Goal: Information Seeking & Learning: Compare options

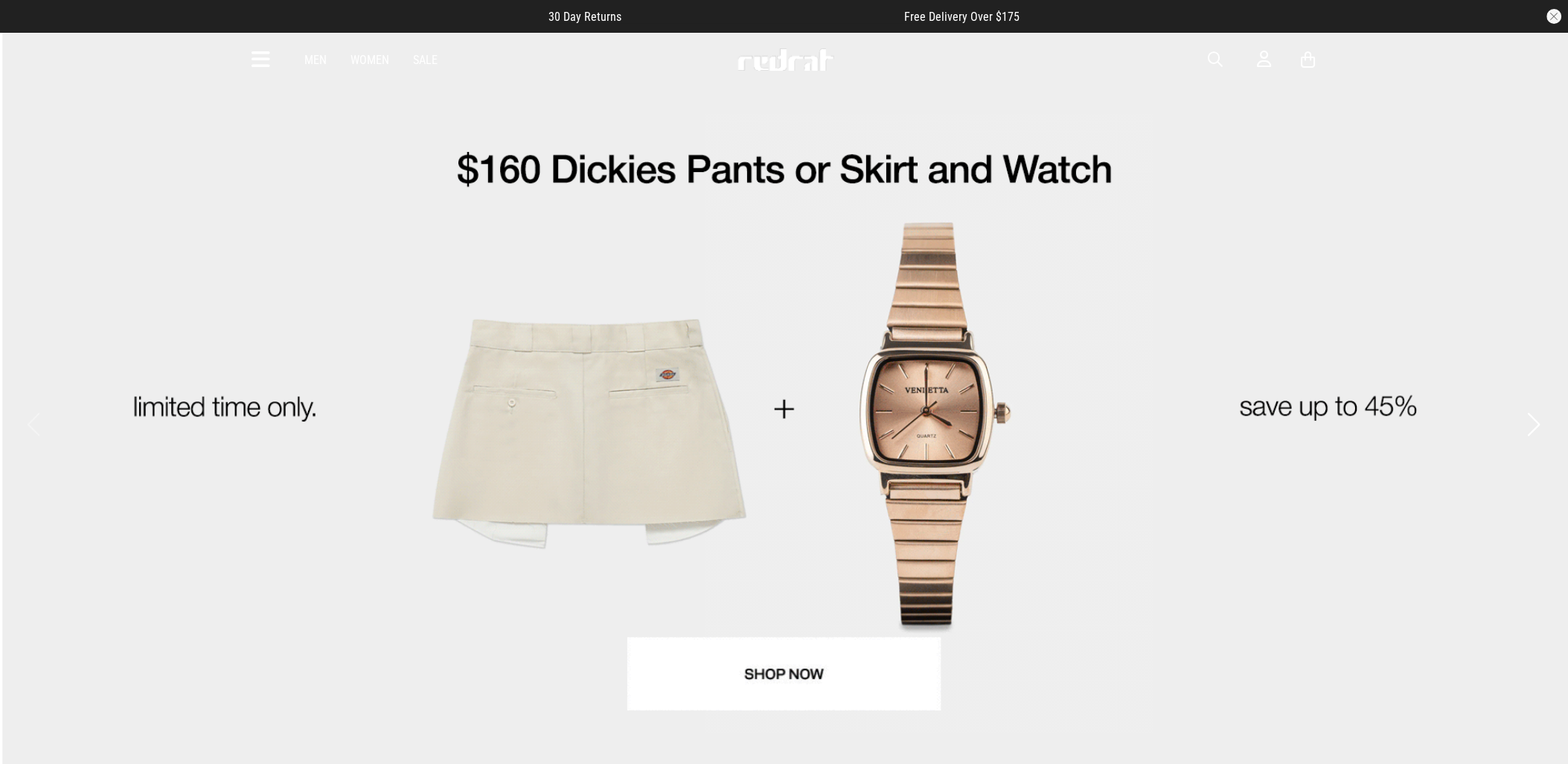
click at [1211, 61] on span "button" at bounding box center [1216, 60] width 15 height 18
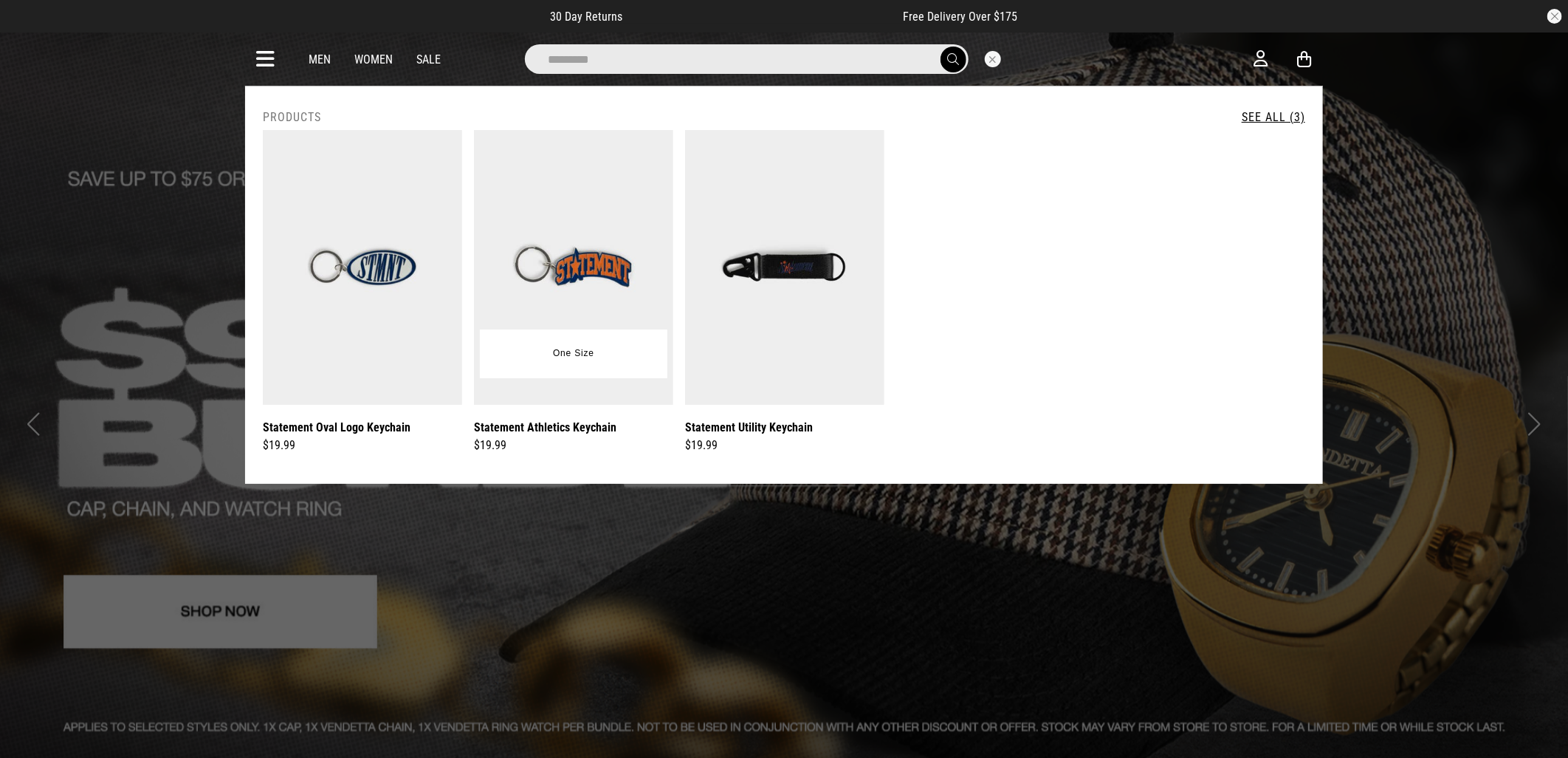
type input "*********"
click at [601, 196] on img at bounding box center [573, 267] width 199 height 274
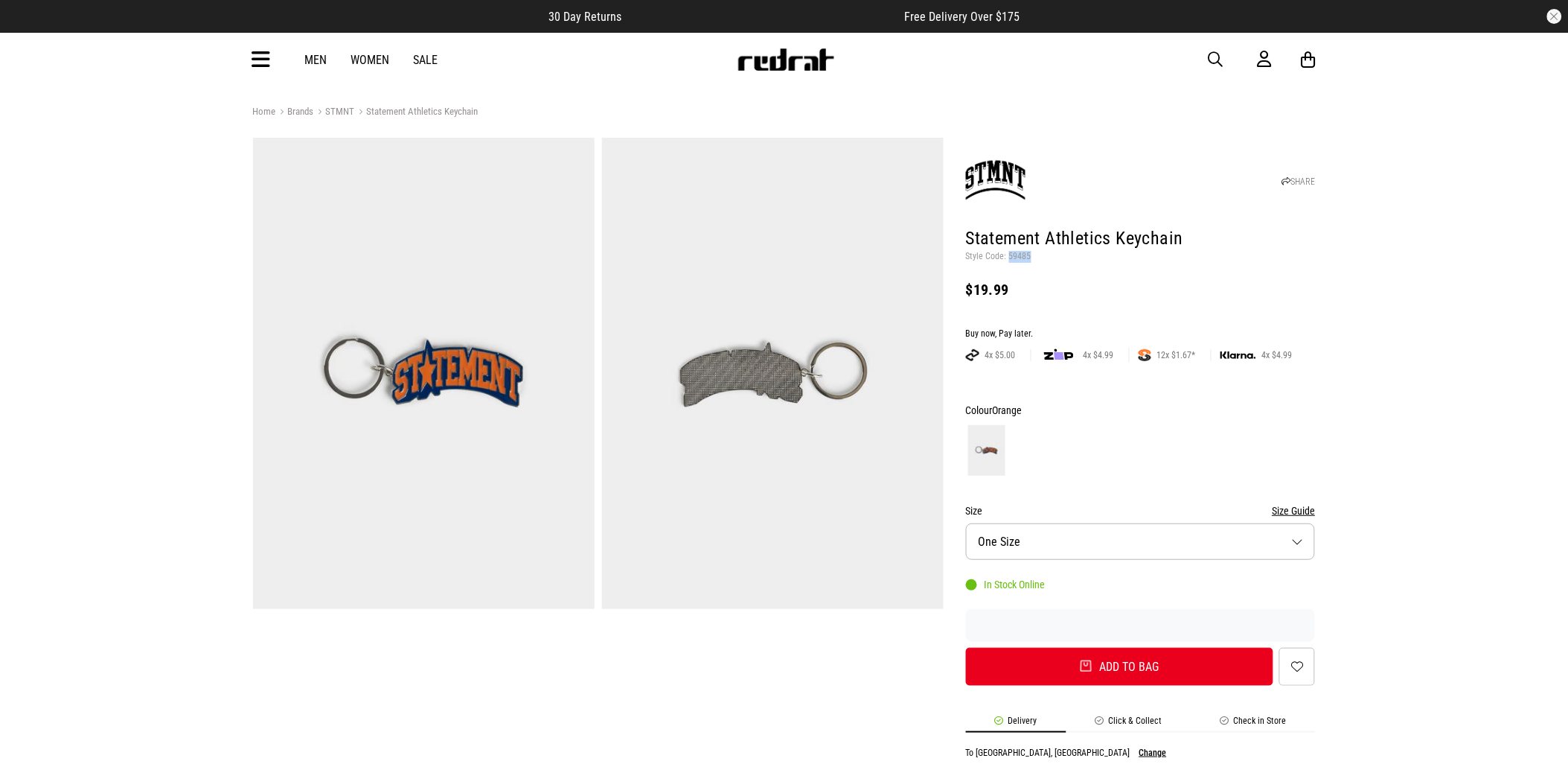
drag, startPoint x: 1029, startPoint y: 256, endPoint x: 1009, endPoint y: 256, distance: 20.0
click at [1009, 256] on p "Style Code: 59485" at bounding box center [1141, 257] width 350 height 12
copy p "59485"
click at [1210, 58] on span "button" at bounding box center [1216, 60] width 15 height 18
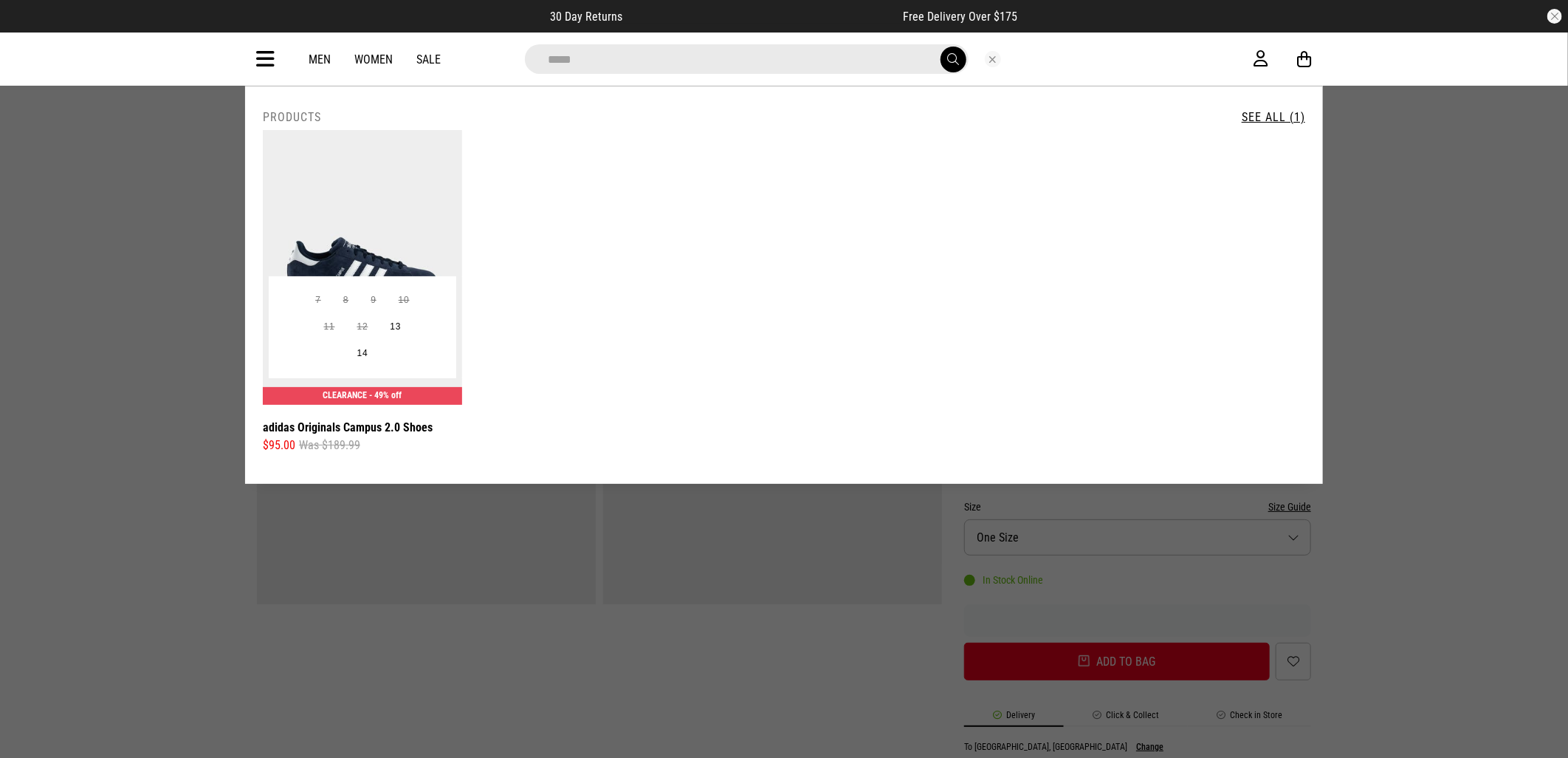
type input "*****"
drag, startPoint x: 448, startPoint y: 240, endPoint x: 423, endPoint y: 250, distance: 26.9
click at [448, 240] on img at bounding box center [363, 267] width 199 height 274
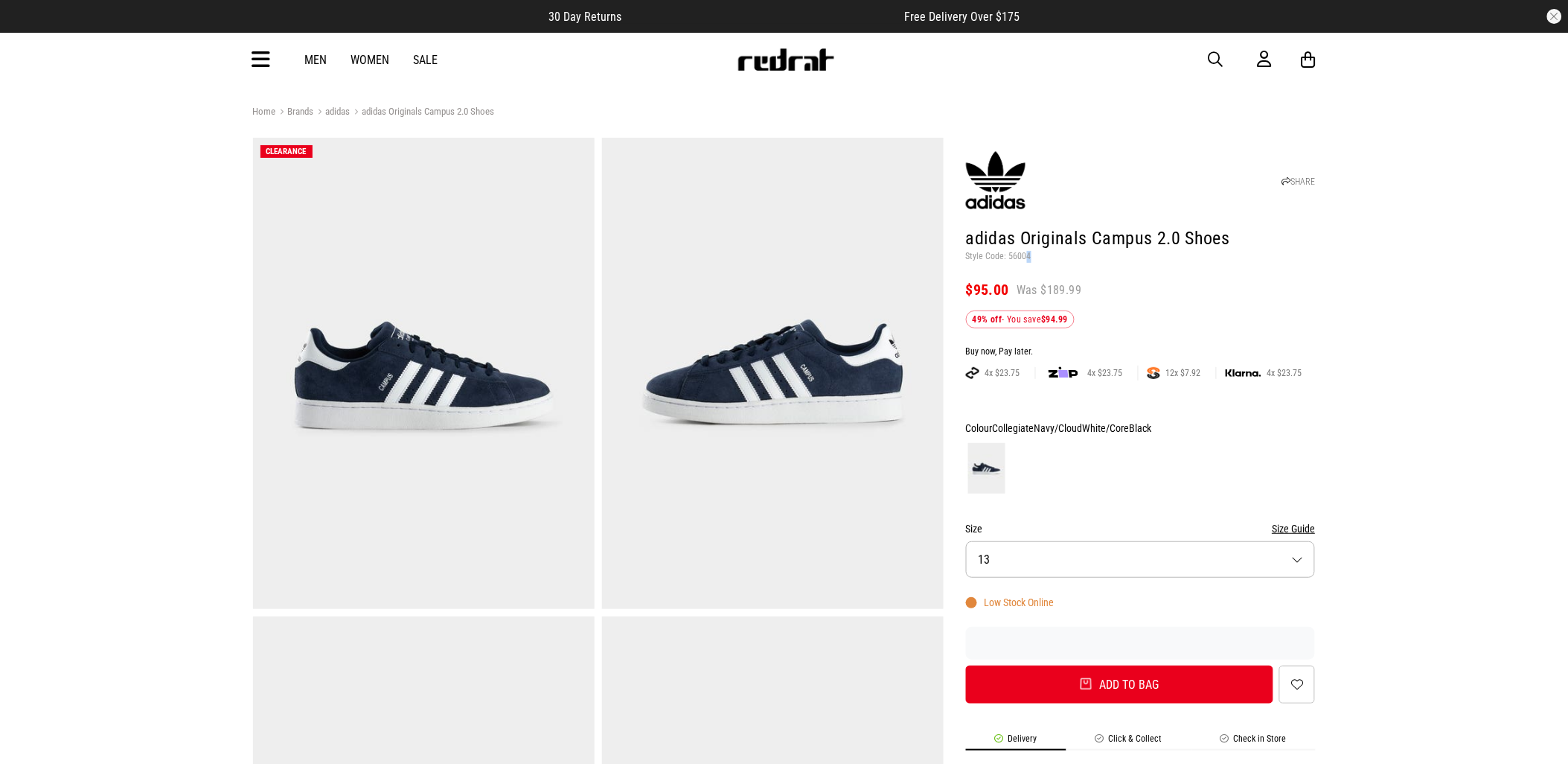
click at [1026, 258] on p "Style Code: 56004" at bounding box center [1141, 257] width 350 height 12
click at [1221, 57] on span "button" at bounding box center [1216, 60] width 15 height 18
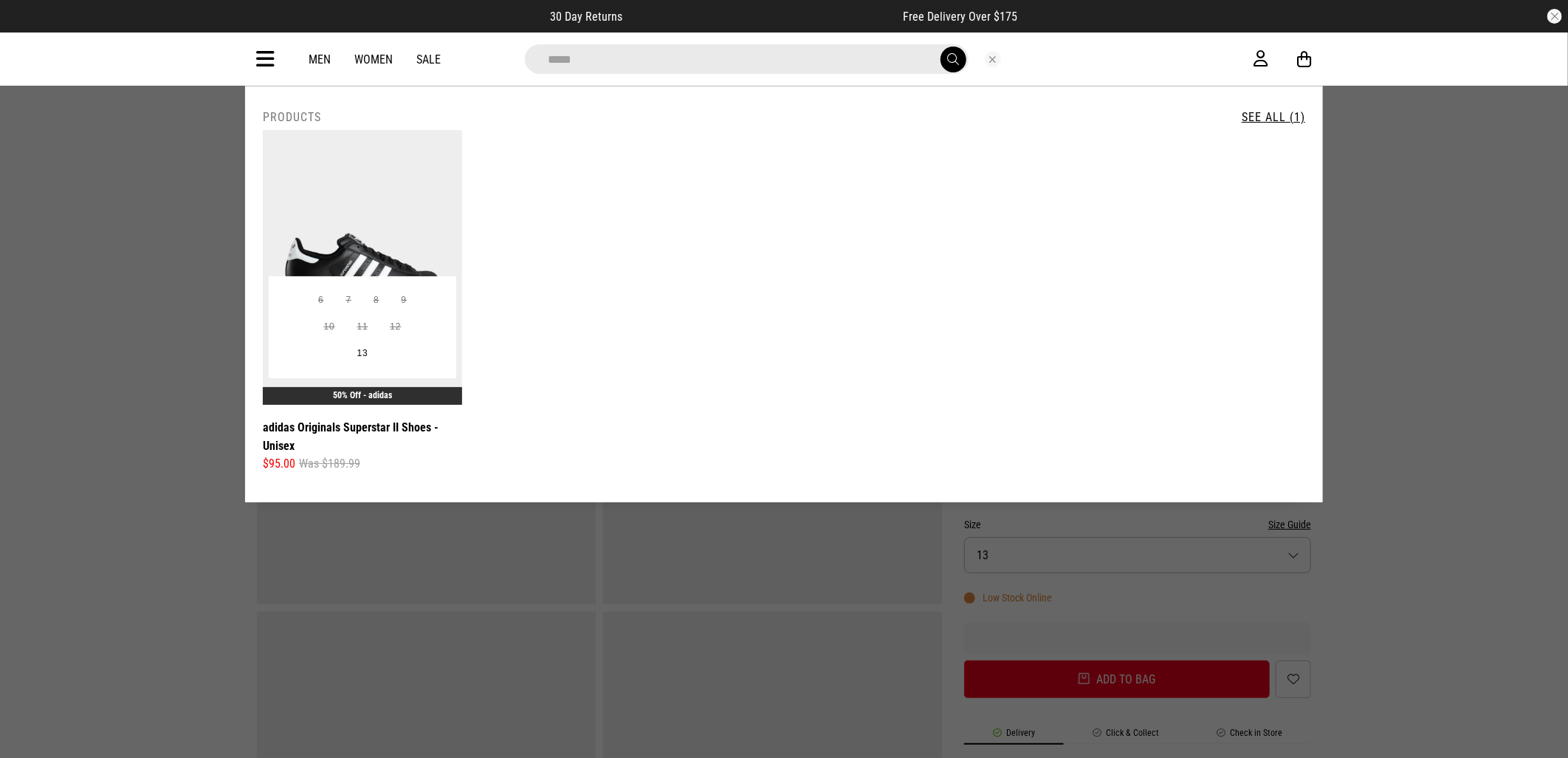
type input "*****"
click at [336, 223] on img at bounding box center [363, 267] width 199 height 274
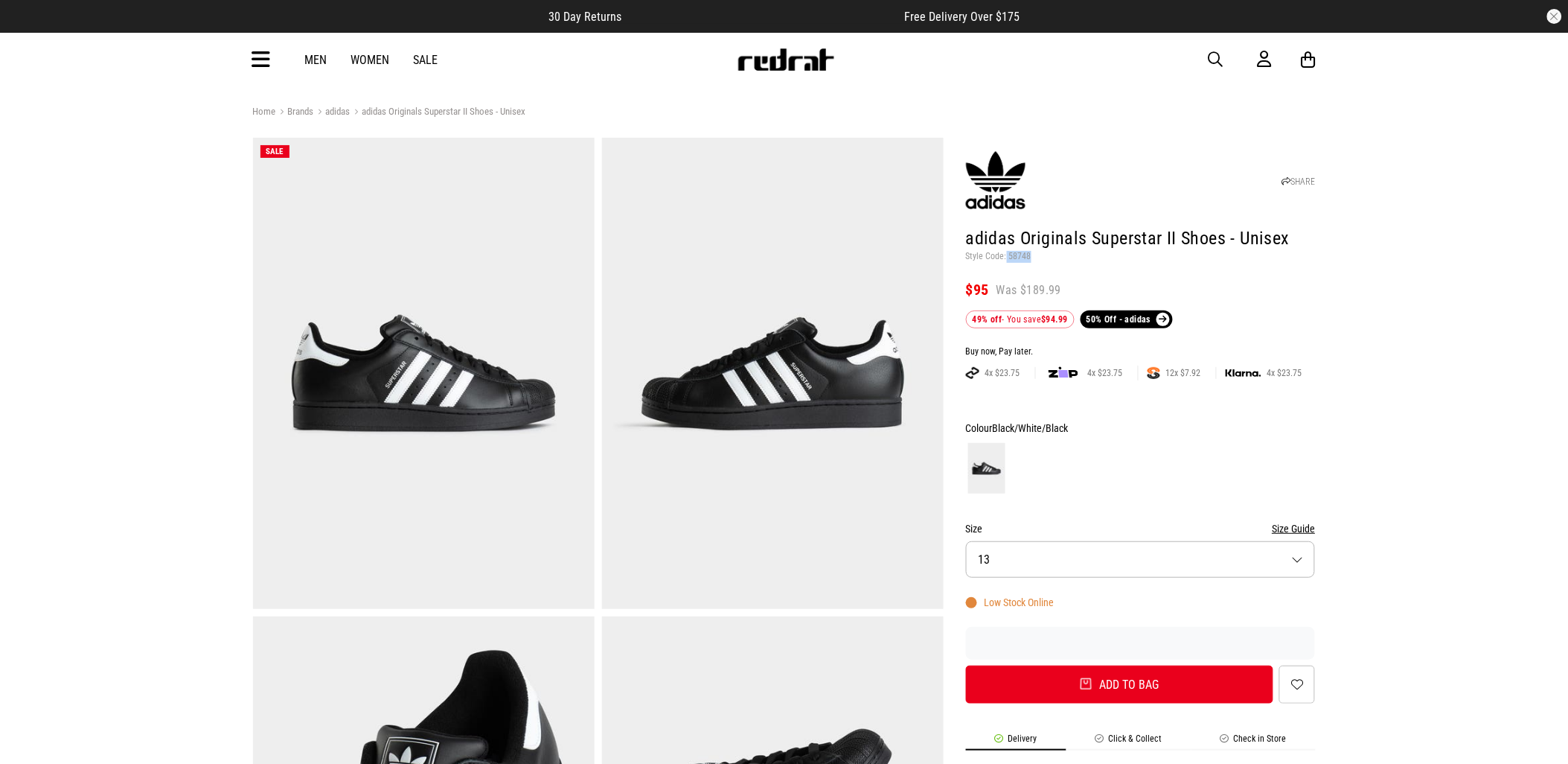
drag, startPoint x: 1031, startPoint y: 253, endPoint x: 1006, endPoint y: 255, distance: 25.1
click at [1006, 255] on p "Style Code: 58748" at bounding box center [1141, 257] width 350 height 12
copy p "58748"
click at [1216, 48] on div "Men Women Sale Sign in New Back Footwear Back Mens Back Womens Back Youth & Kid…" at bounding box center [784, 59] width 1086 height 54
click at [1209, 54] on span "button" at bounding box center [1216, 60] width 15 height 18
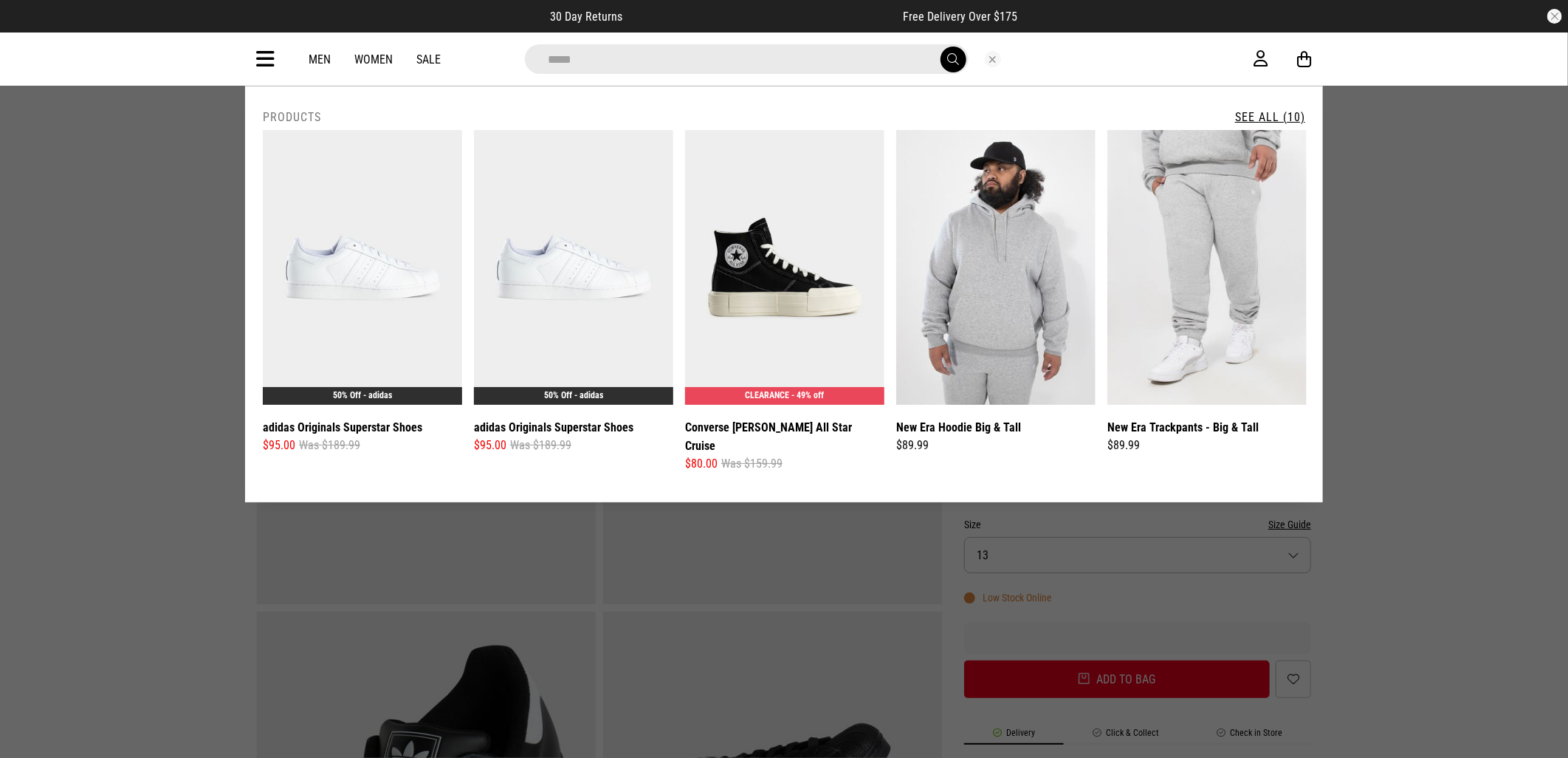
type input "*****"
click at [941, 46] on button "submit" at bounding box center [953, 59] width 25 height 25
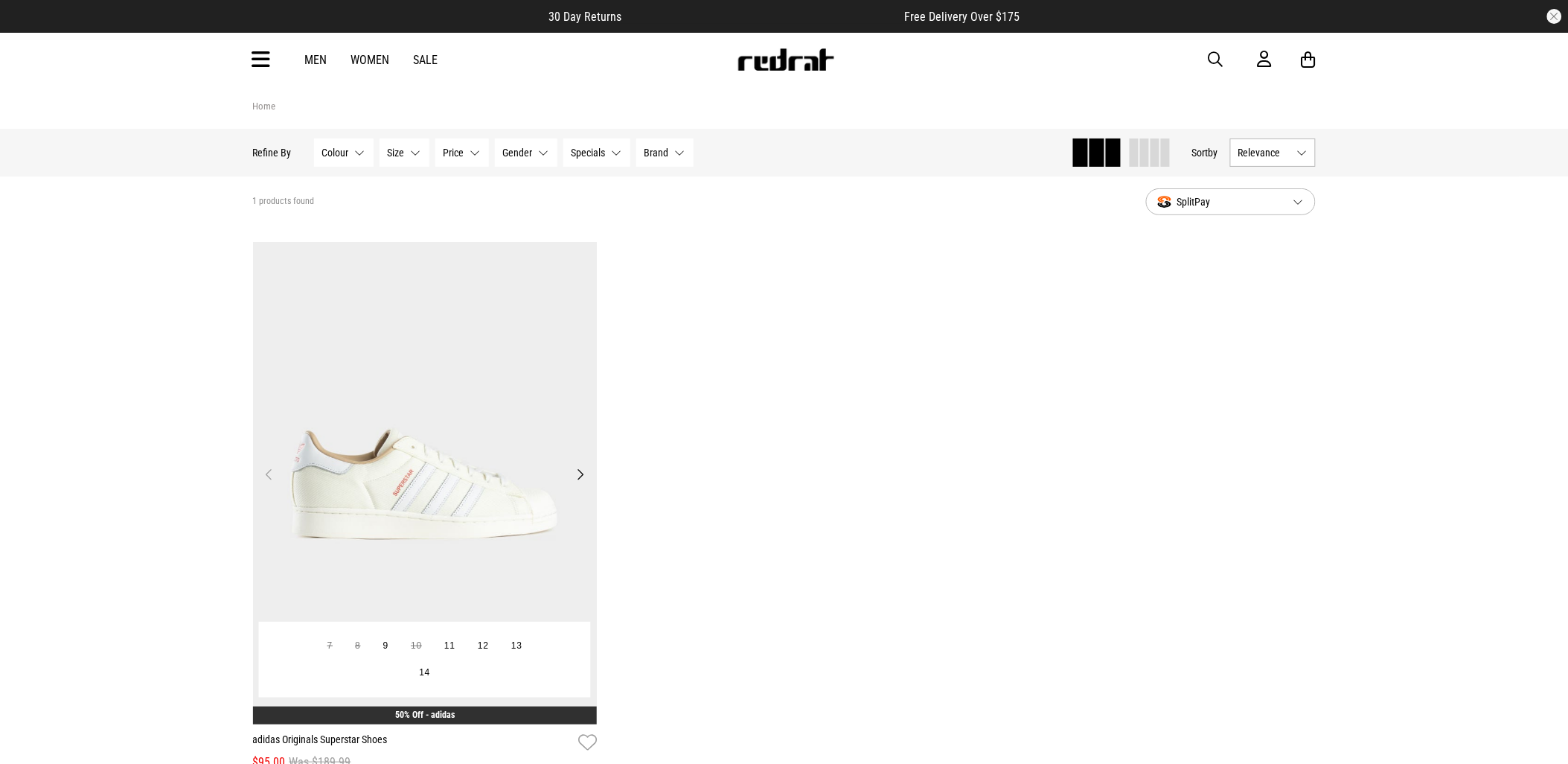
click at [516, 437] on img at bounding box center [425, 483] width 344 height 482
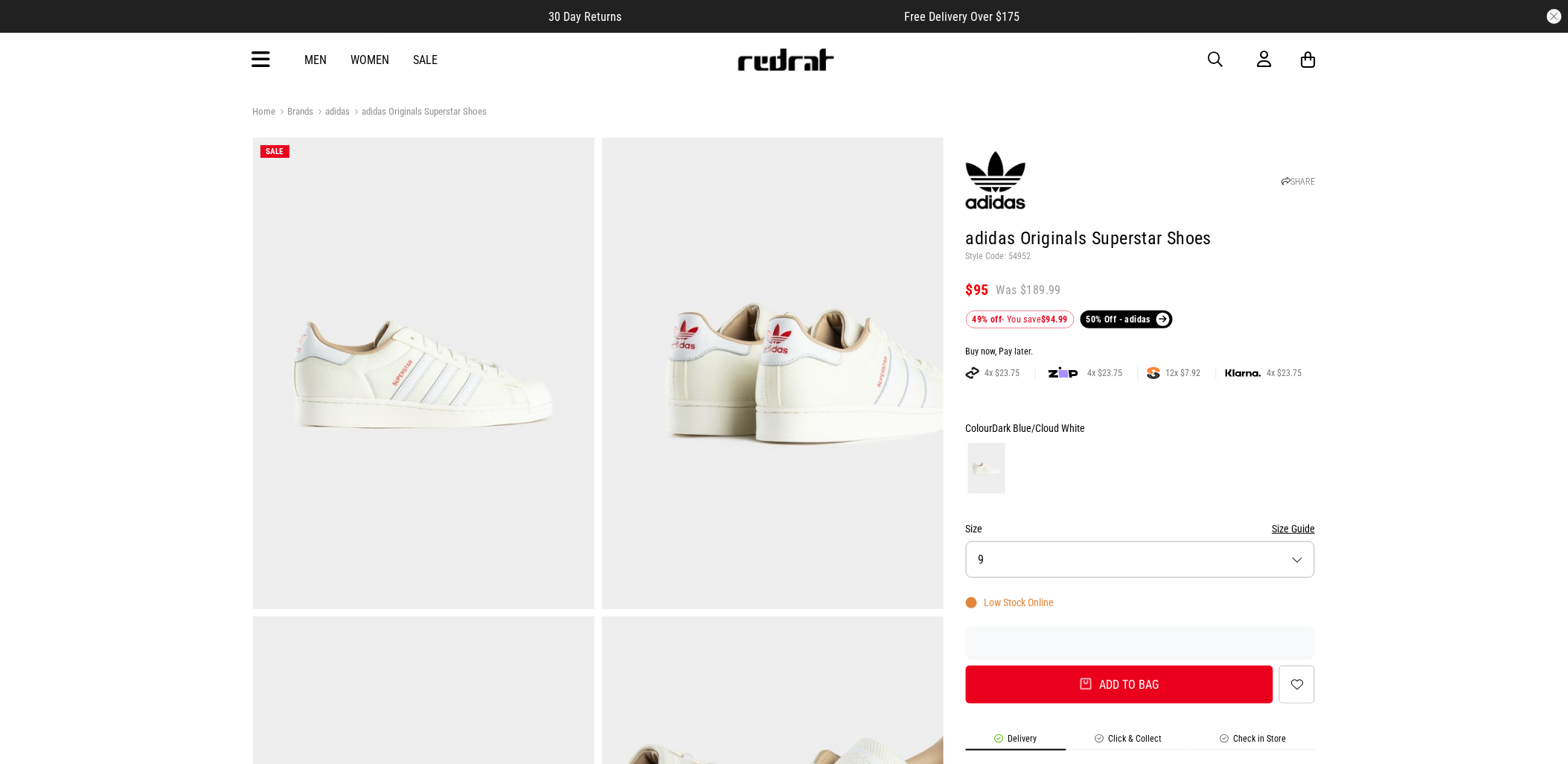
click at [1215, 57] on span "button" at bounding box center [1216, 60] width 15 height 18
type input "*****"
click at [941, 47] on button "submit" at bounding box center [954, 60] width 26 height 26
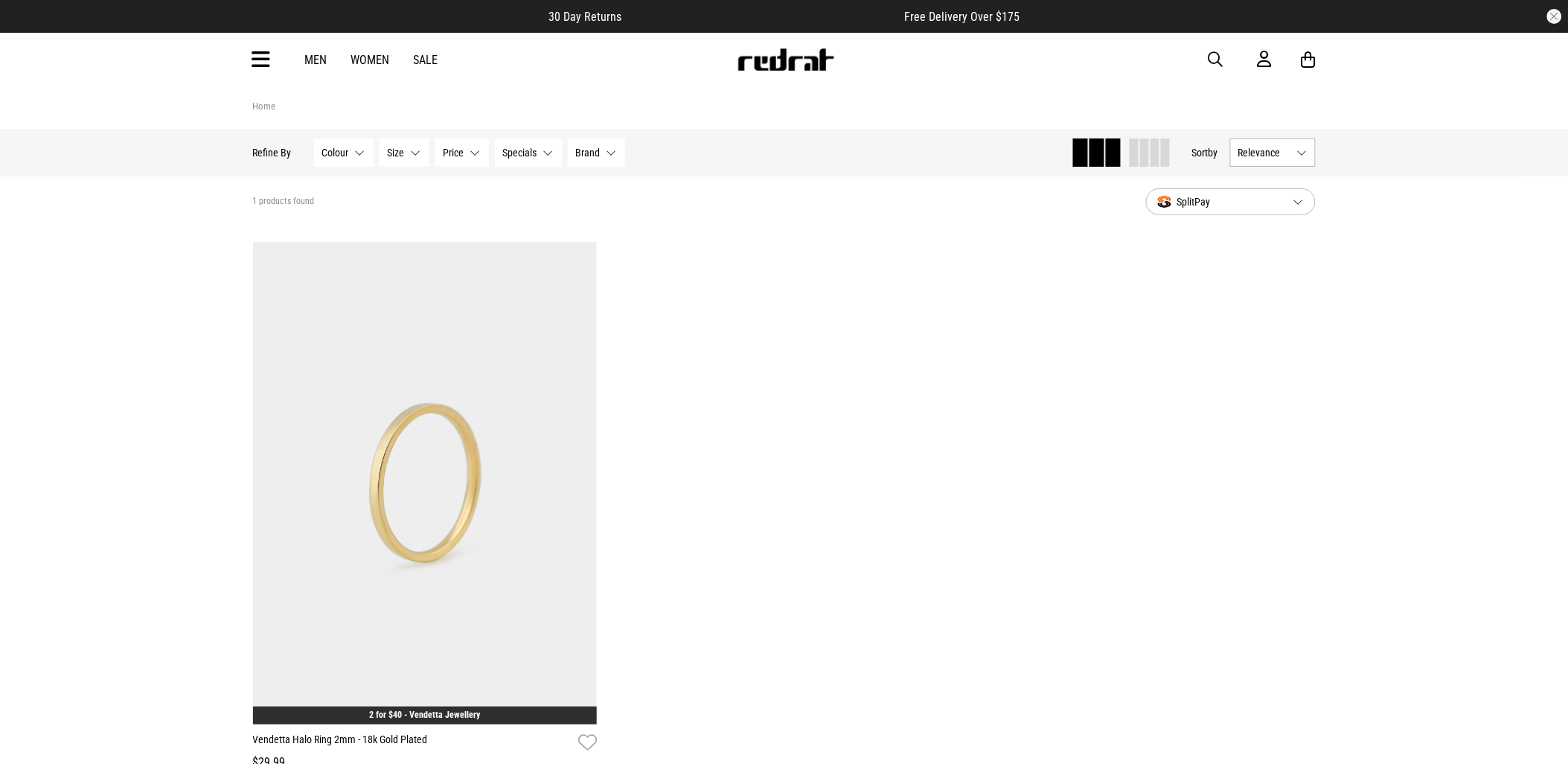
click at [785, 68] on img at bounding box center [786, 60] width 98 height 23
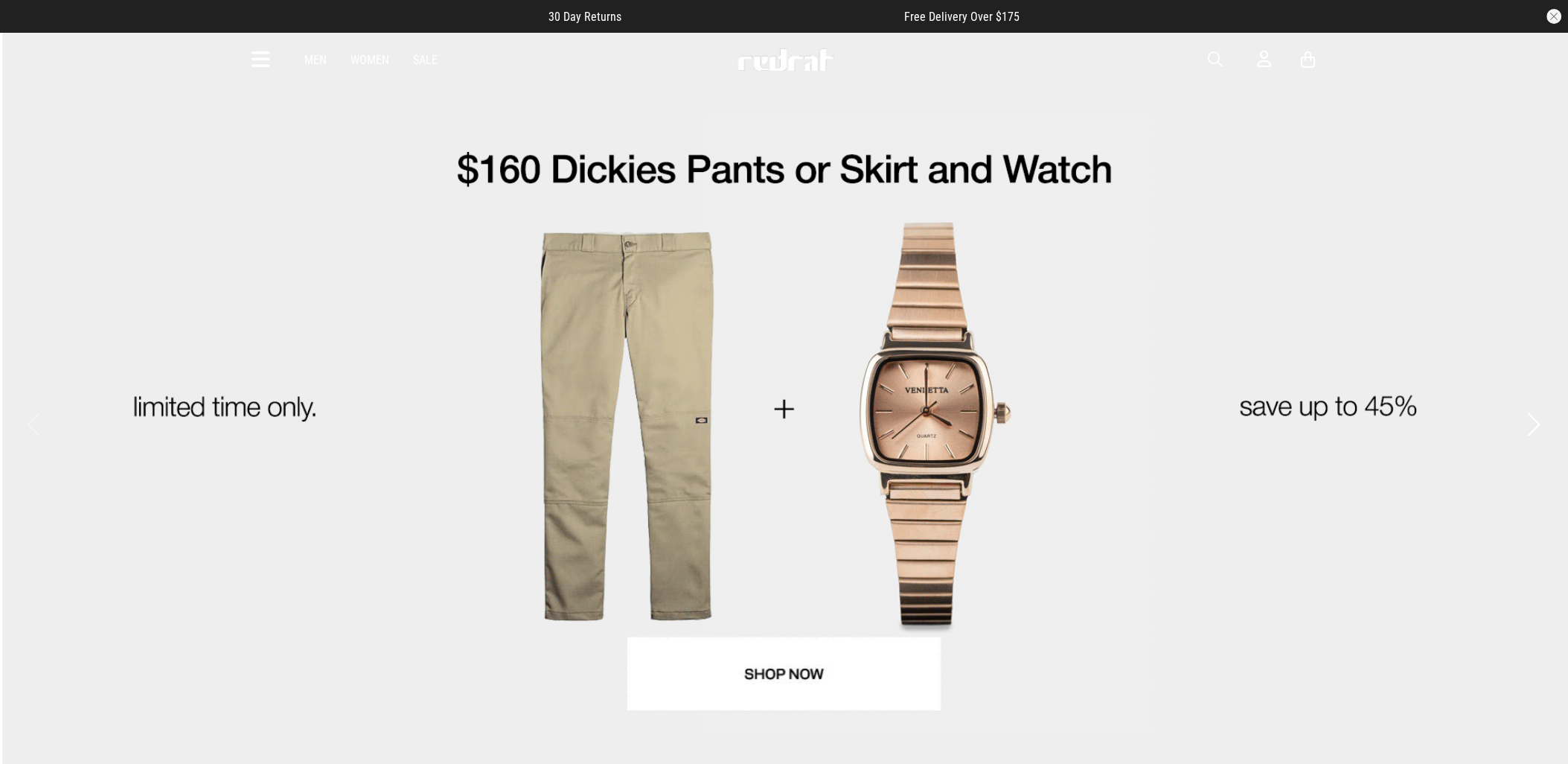
click at [1216, 58] on span "button" at bounding box center [1216, 60] width 15 height 18
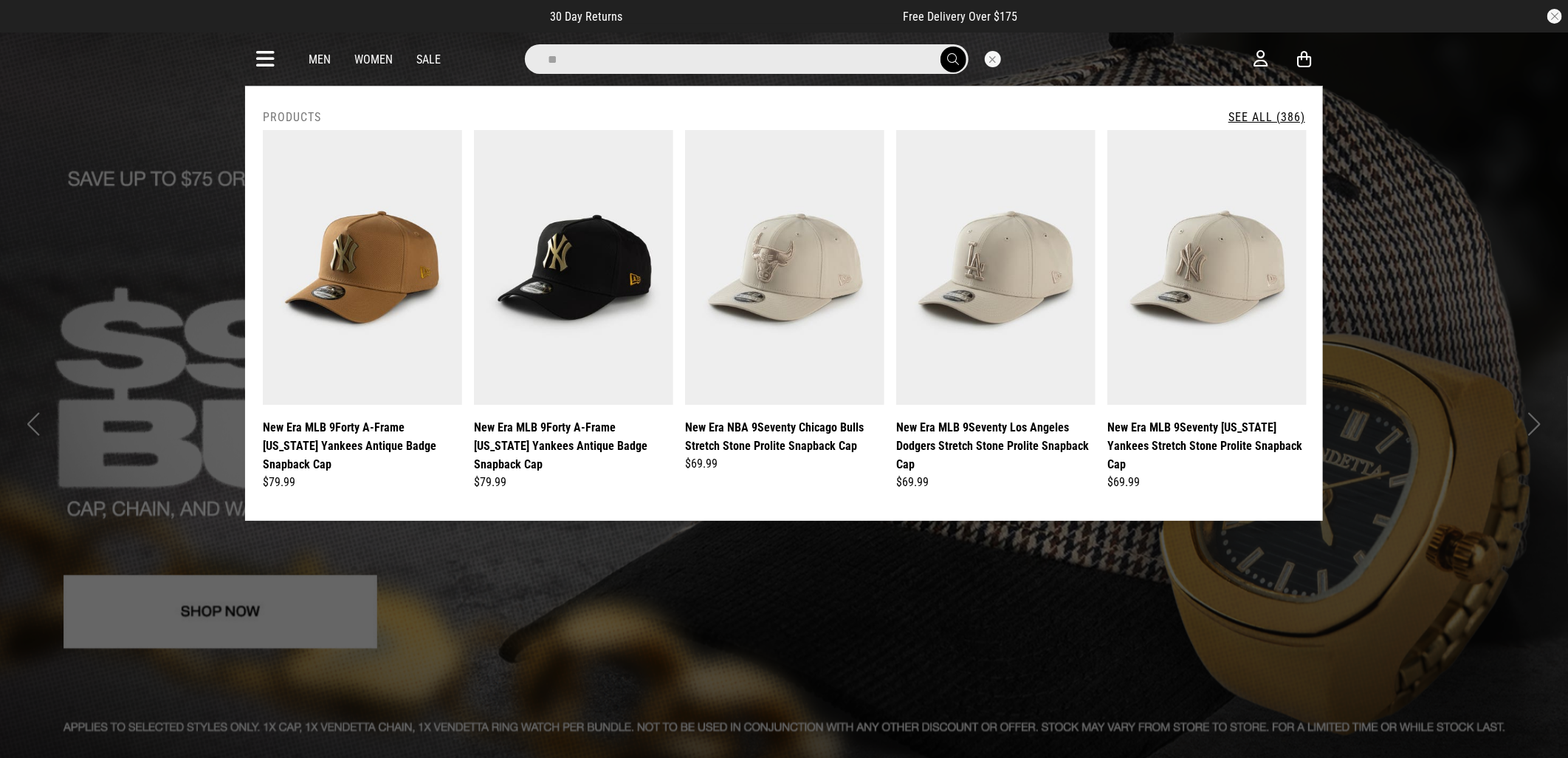
type input "*"
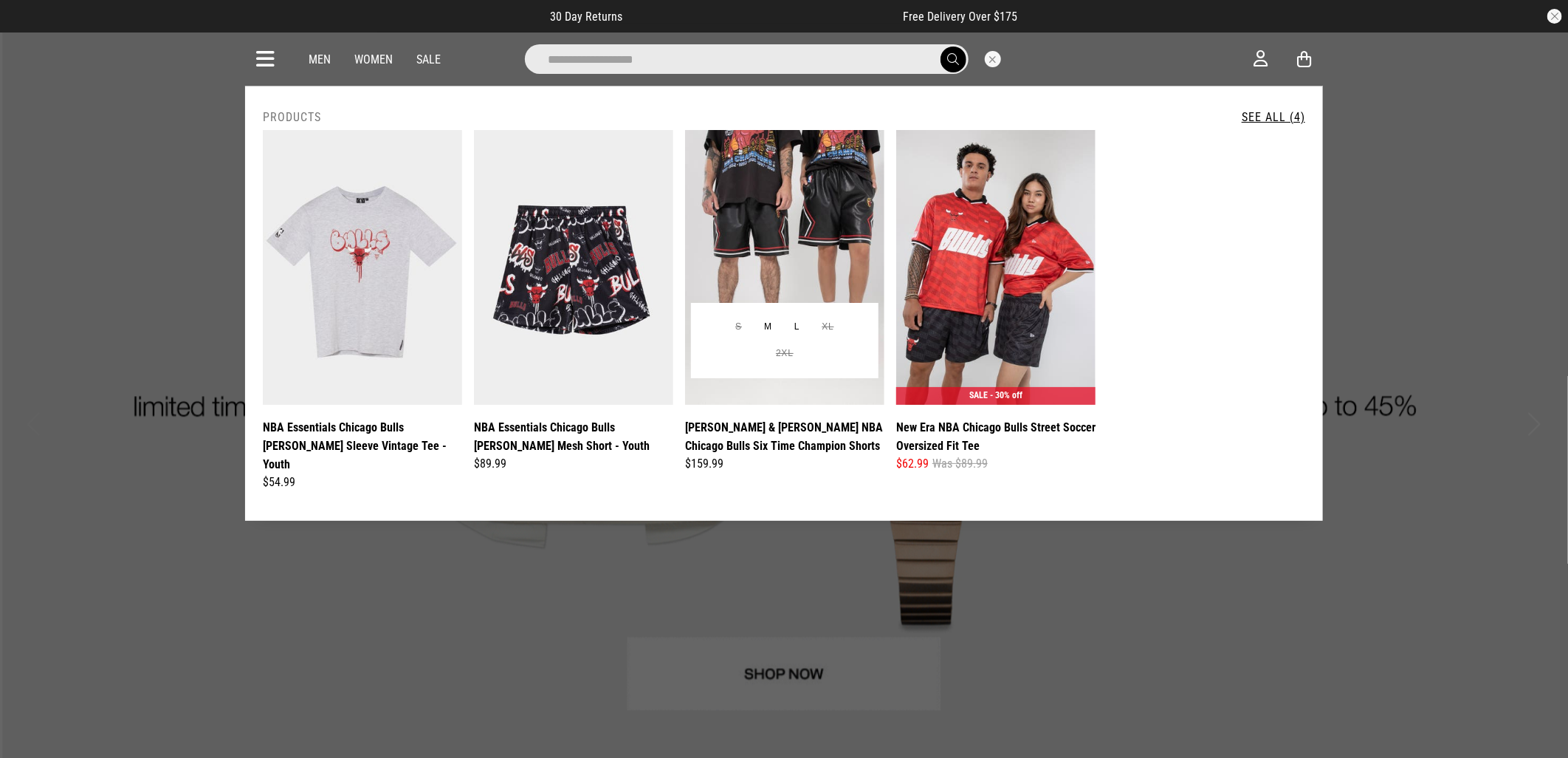
type input "**********"
drag, startPoint x: 800, startPoint y: 232, endPoint x: 808, endPoint y: 198, distance: 34.9
click at [800, 214] on img at bounding box center [785, 267] width 199 height 274
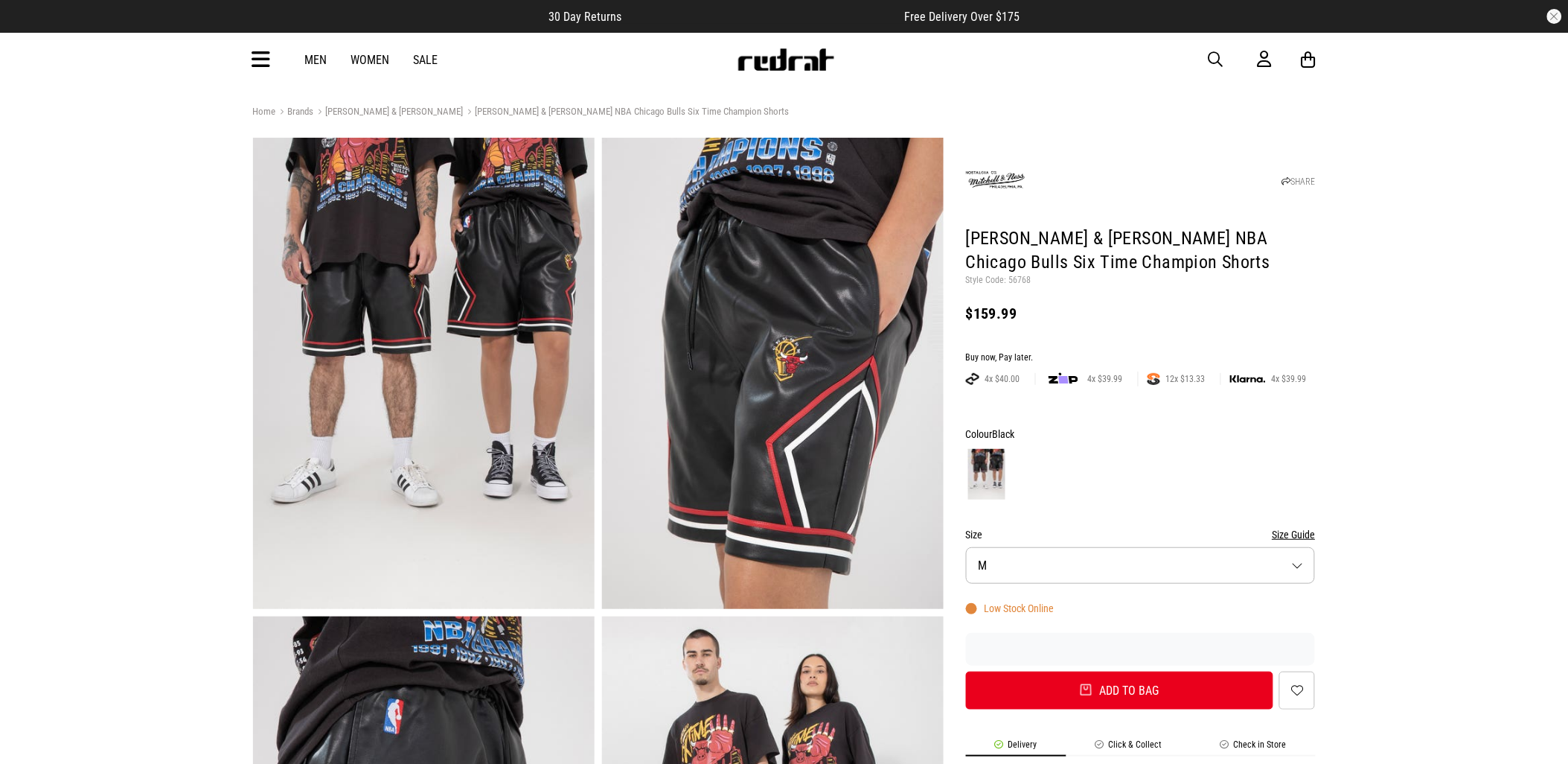
click at [1217, 58] on span "button" at bounding box center [1216, 60] width 15 height 18
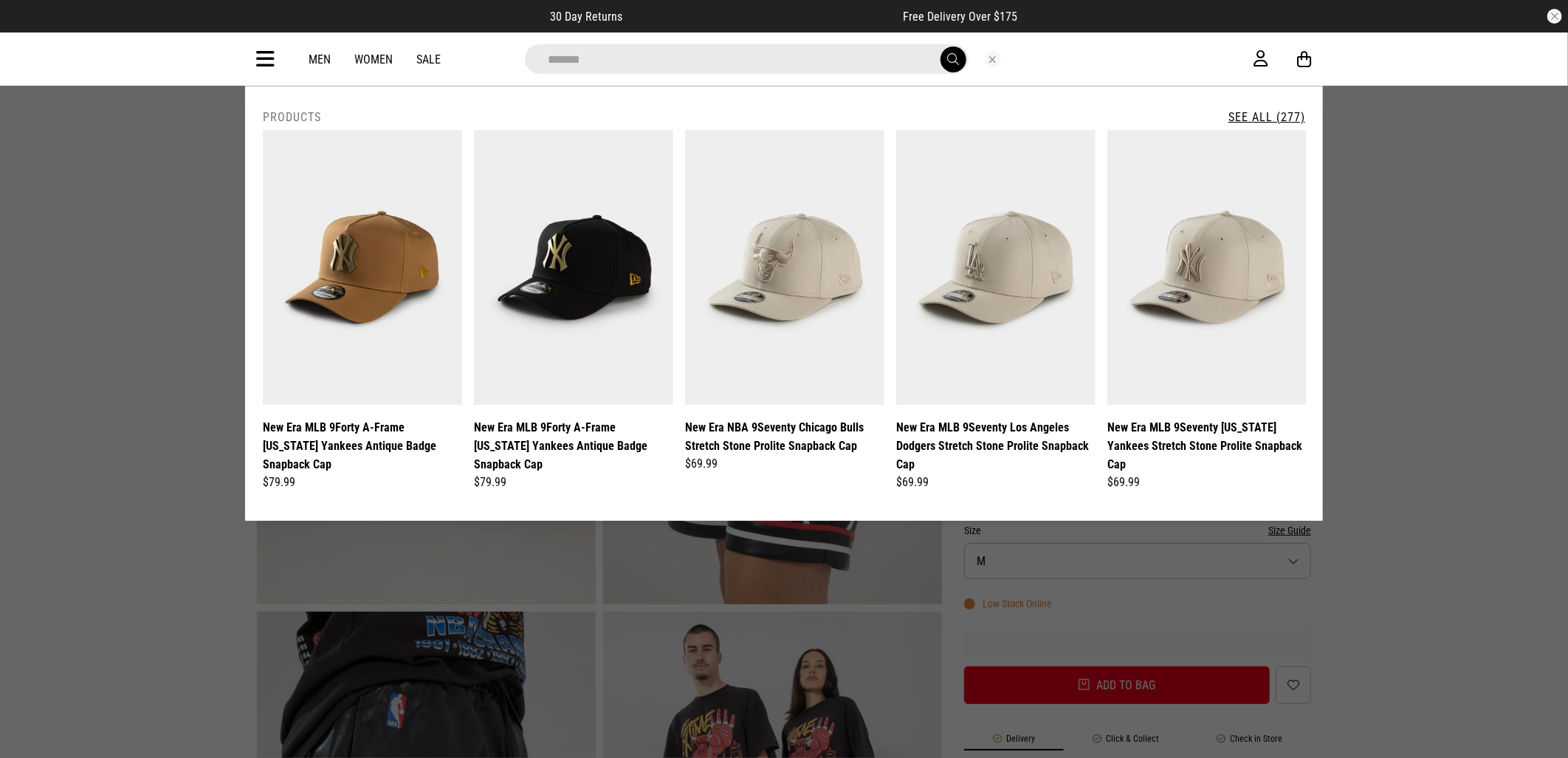
type input "**********"
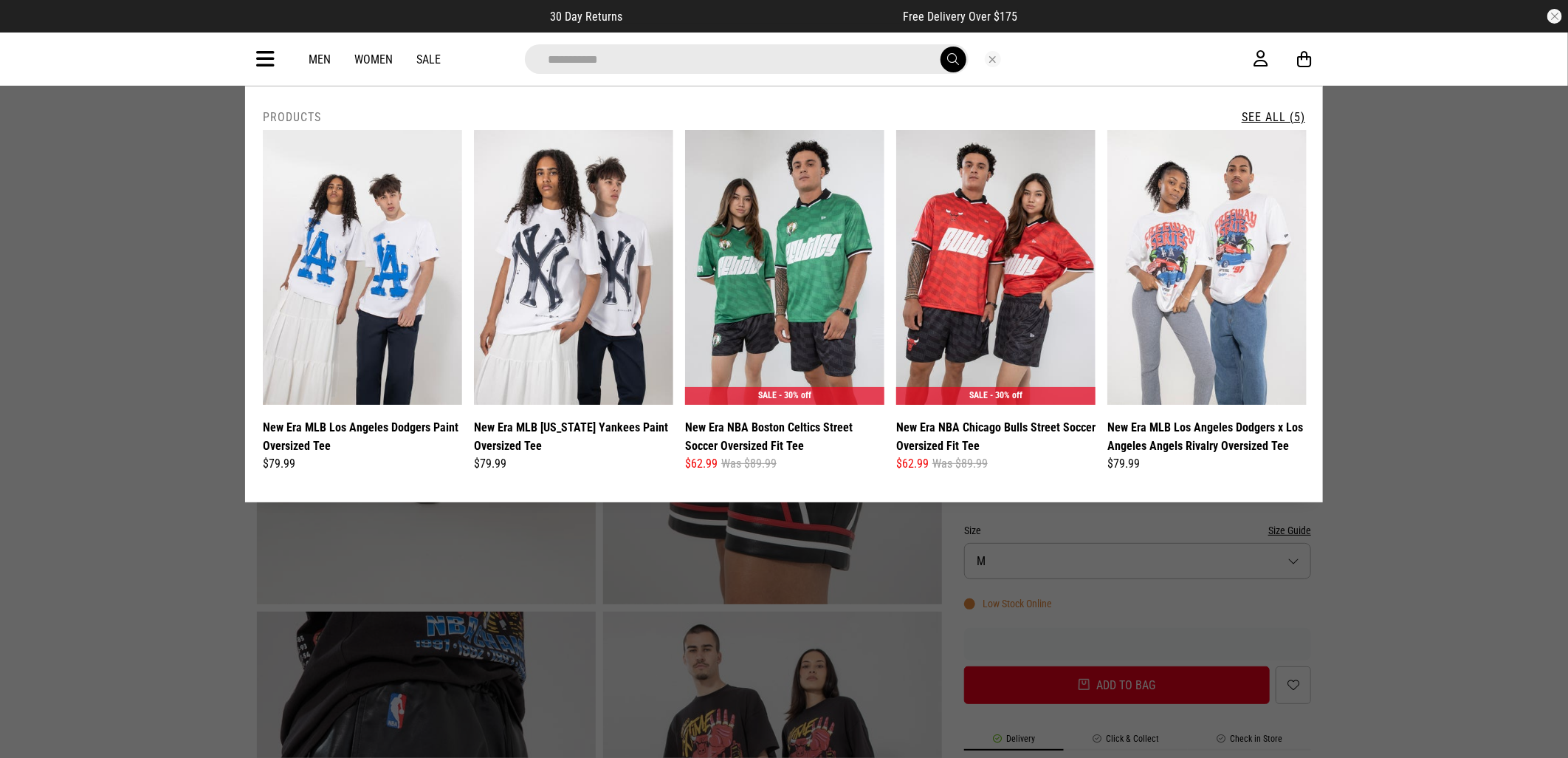
click at [1270, 116] on link "See All (5)" at bounding box center [1273, 117] width 64 height 14
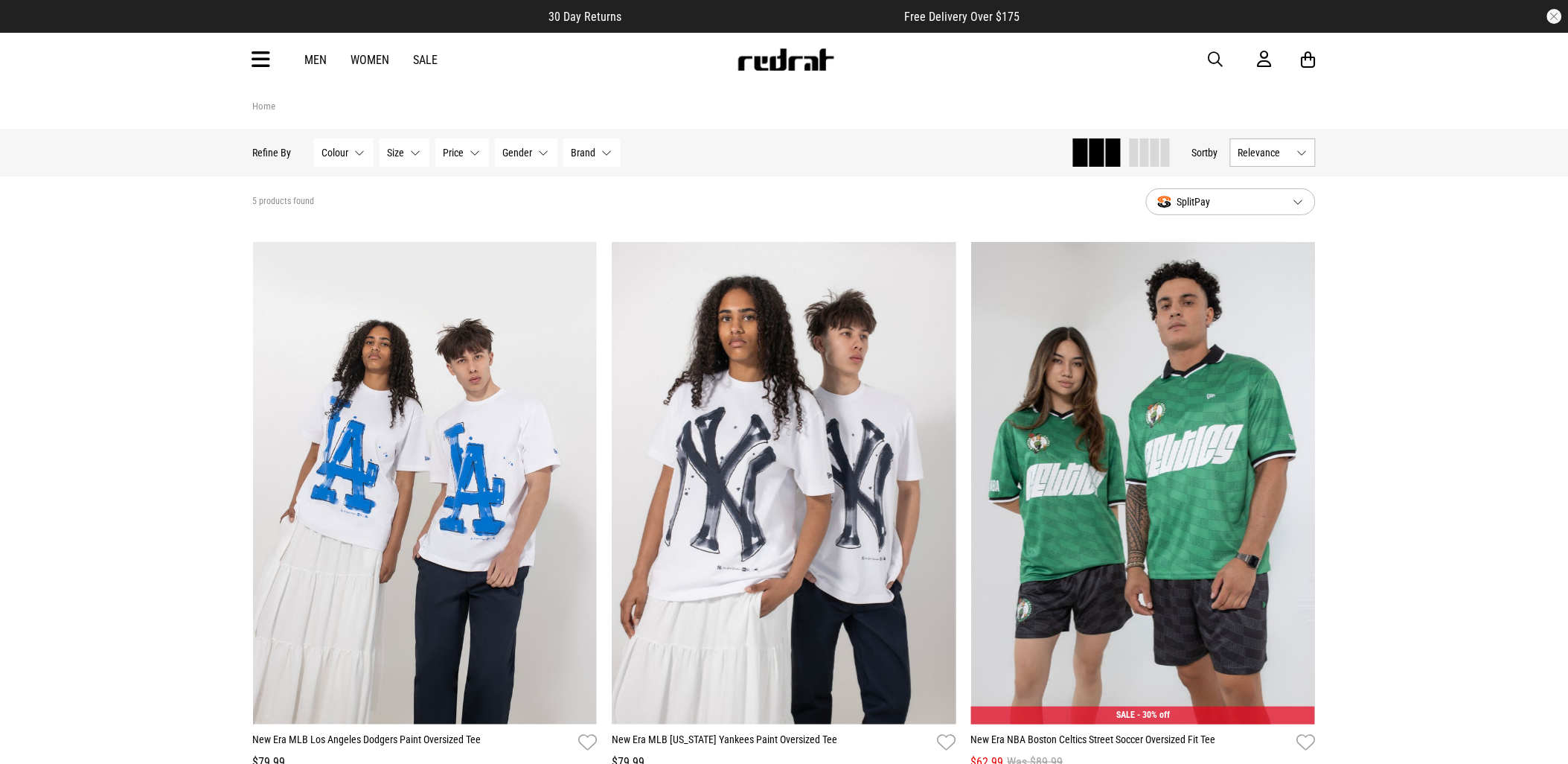
click at [1218, 54] on span "button" at bounding box center [1216, 60] width 15 height 18
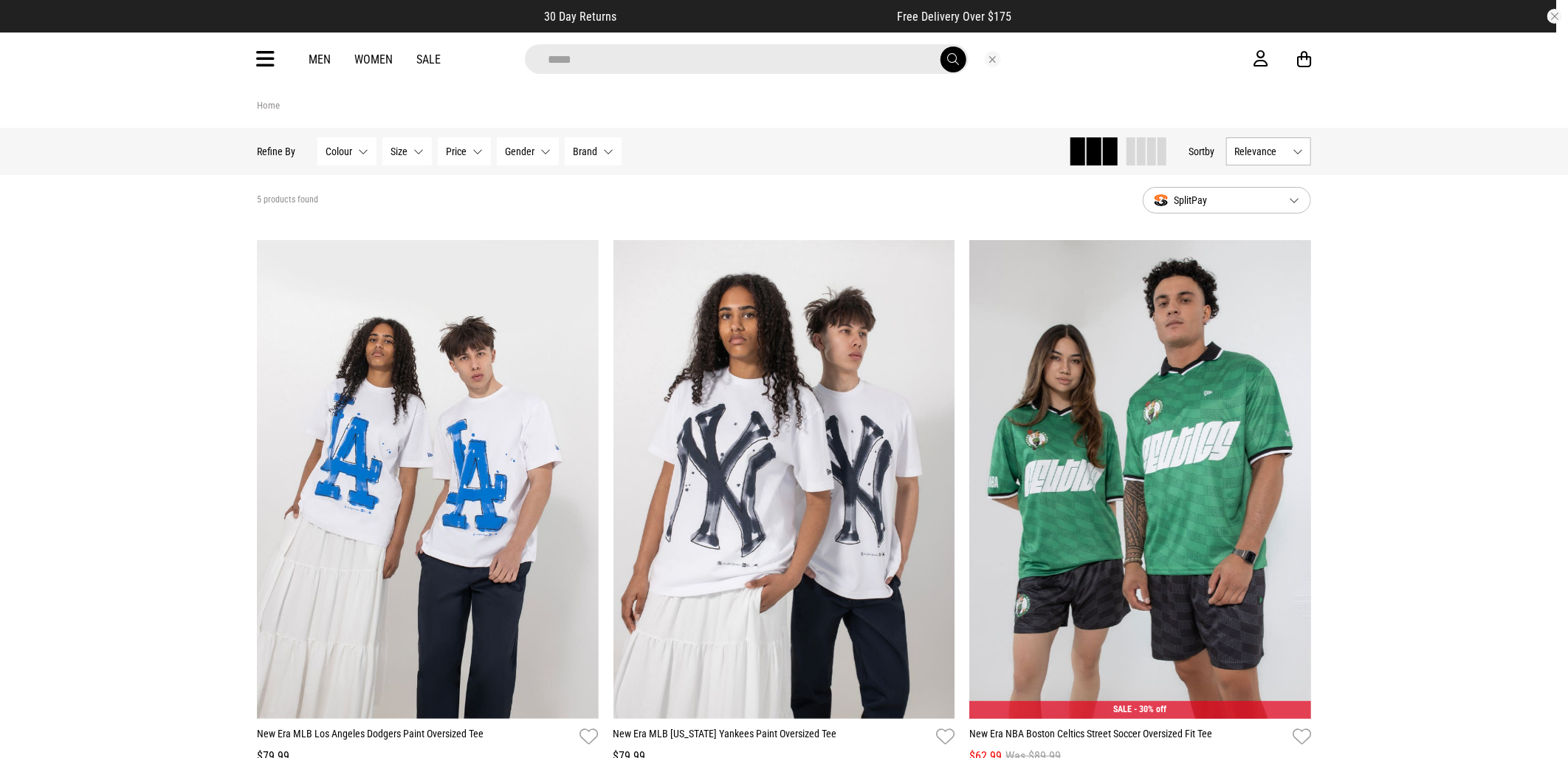
type input "*****"
click at [941, 46] on button "submit" at bounding box center [953, 59] width 25 height 25
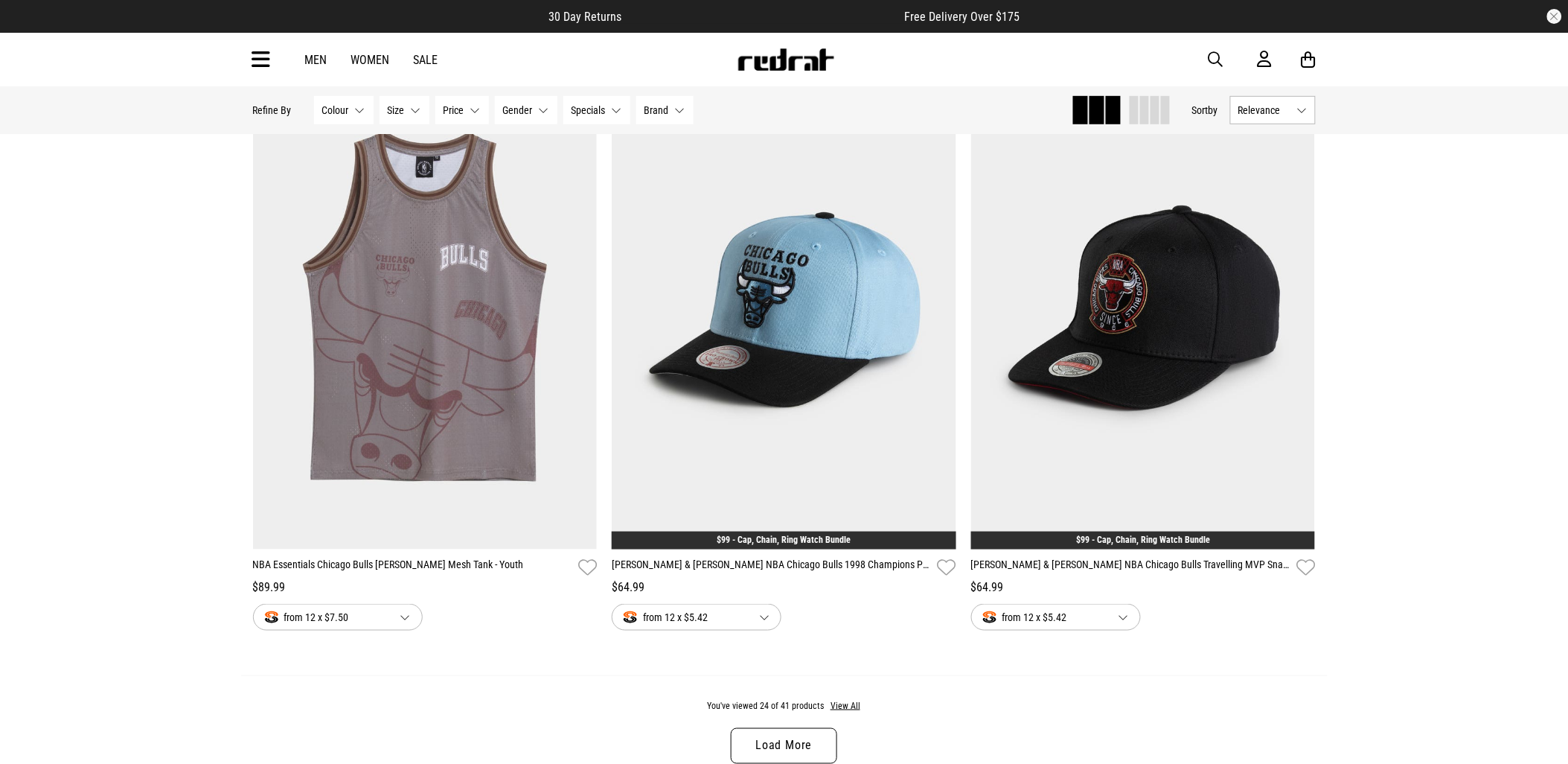
scroll to position [4797, 0]
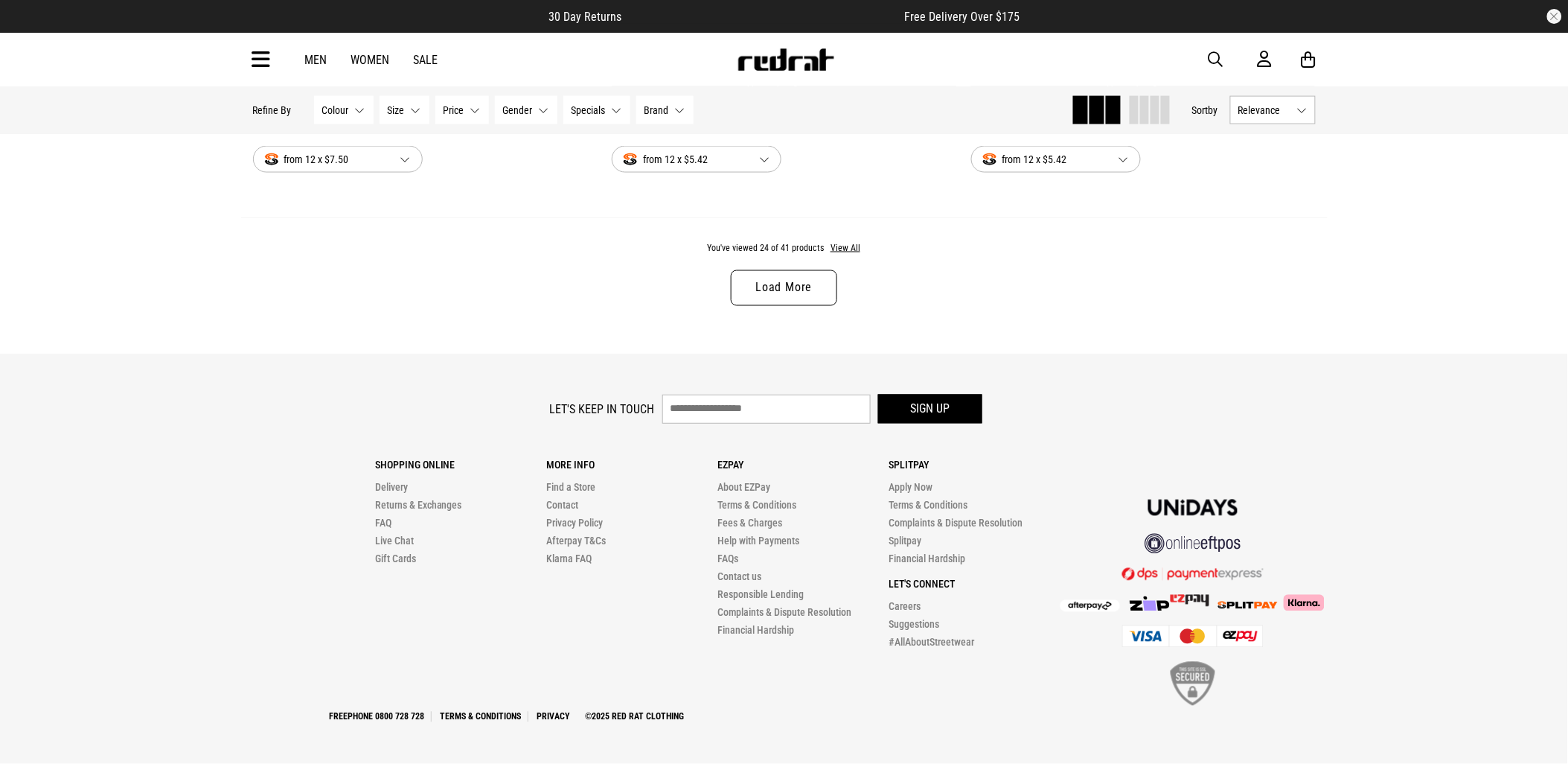
click at [825, 294] on link "Load More" at bounding box center [783, 288] width 106 height 36
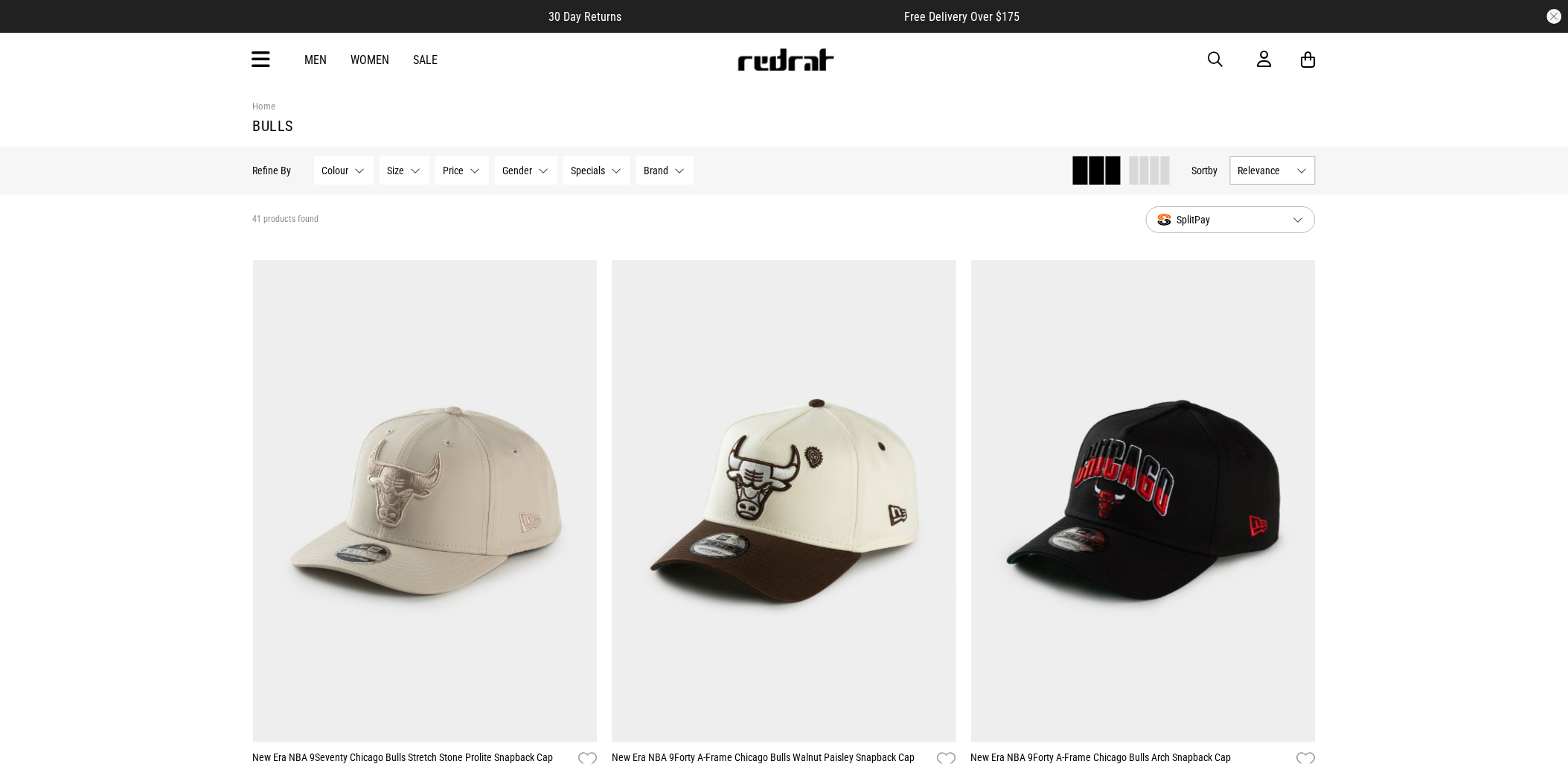
click at [262, 65] on icon at bounding box center [261, 60] width 19 height 25
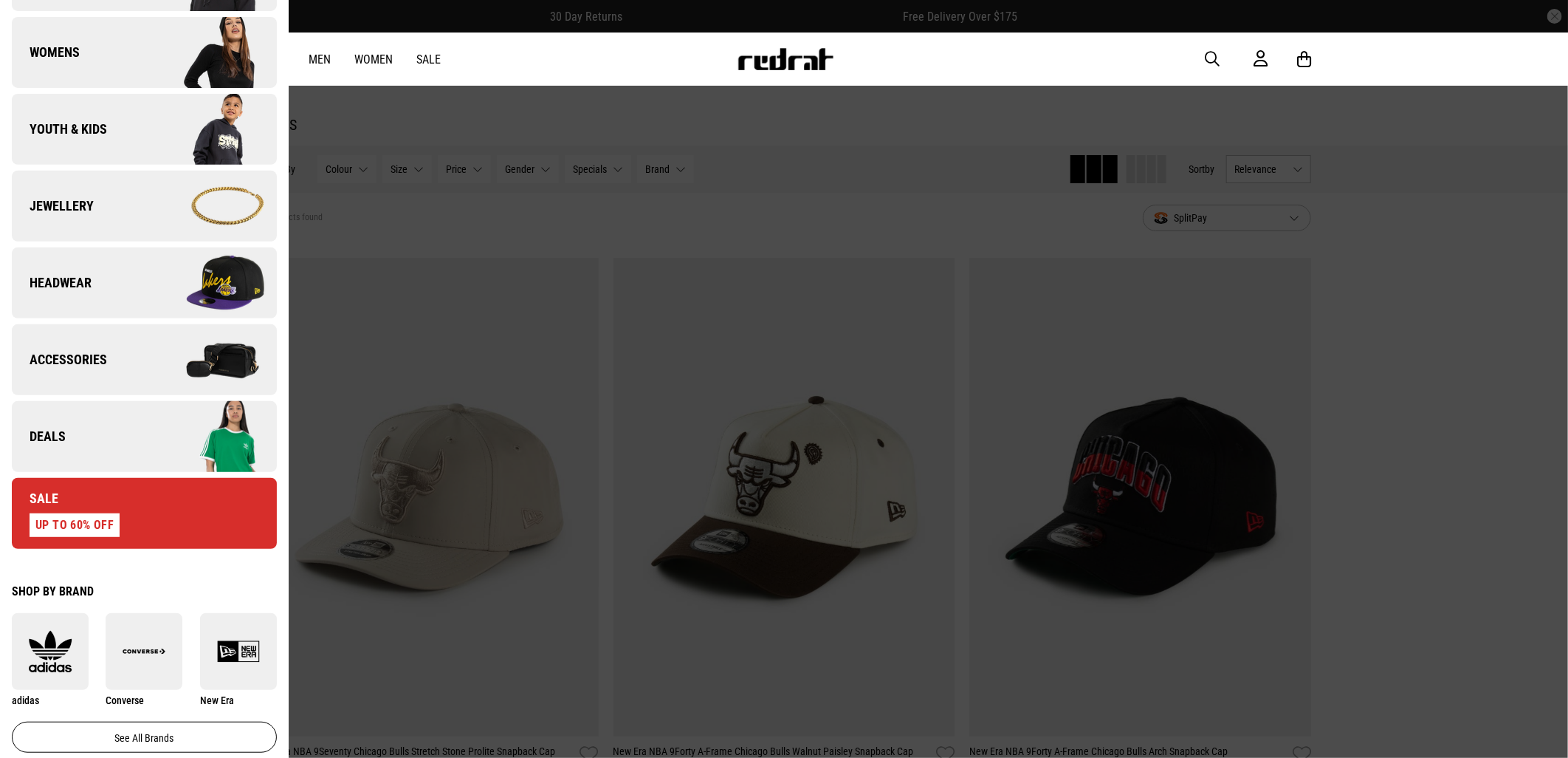
scroll to position [574, 0]
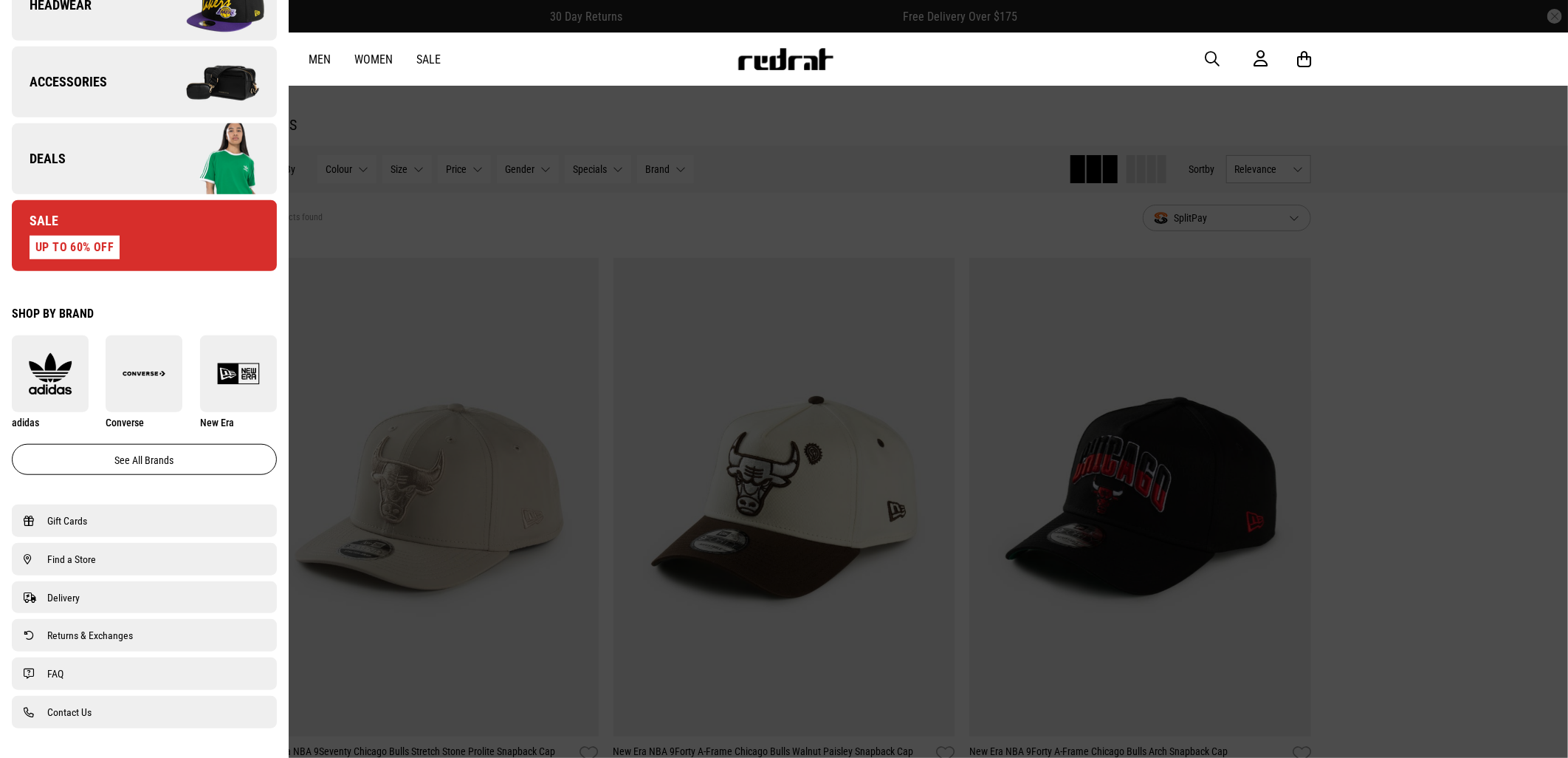
click at [107, 183] on link "Deals" at bounding box center [145, 159] width 265 height 71
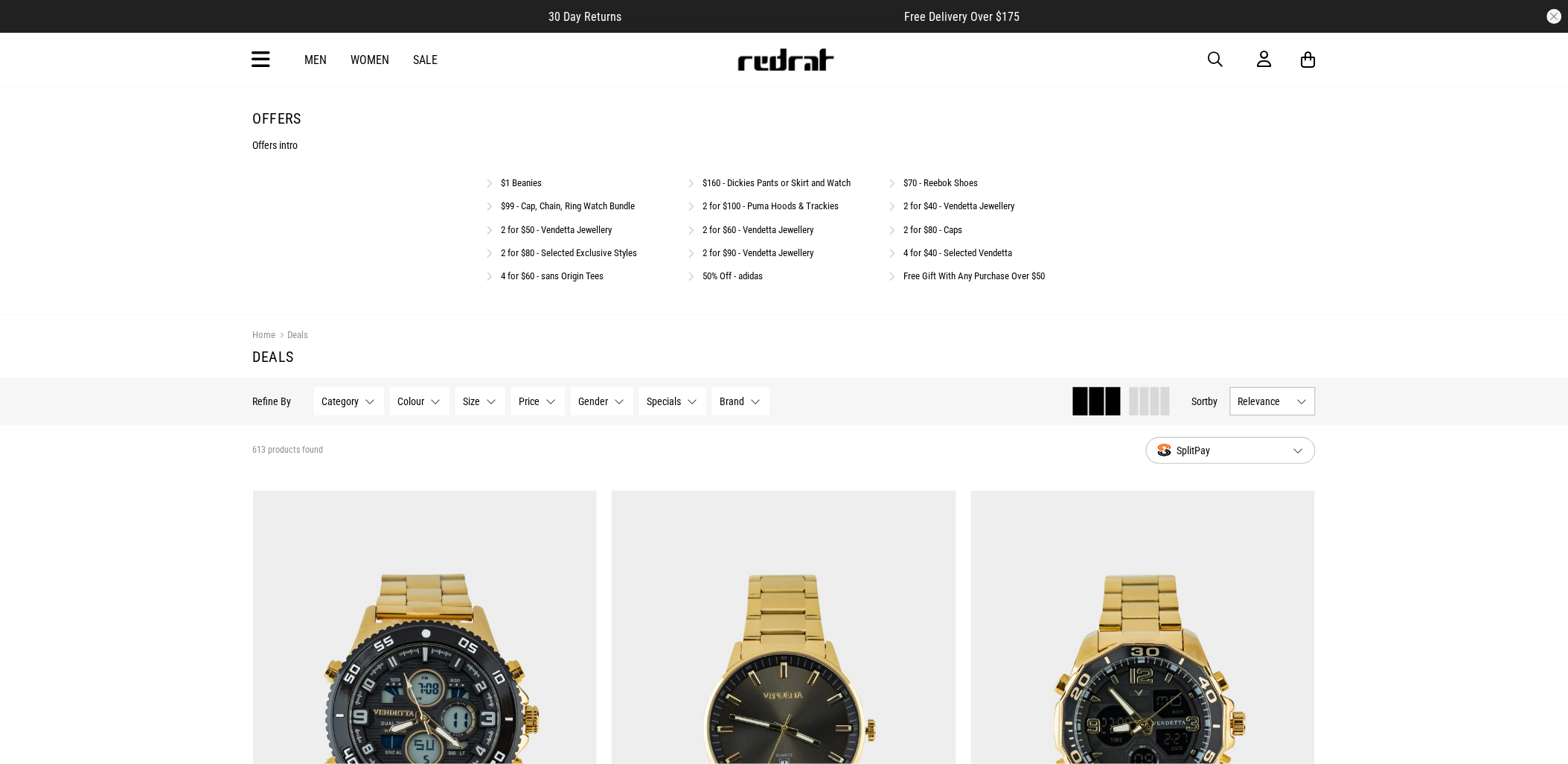
click at [749, 181] on link "$160 - Dickies Pants or Skirt and Watch" at bounding box center [776, 182] width 148 height 11
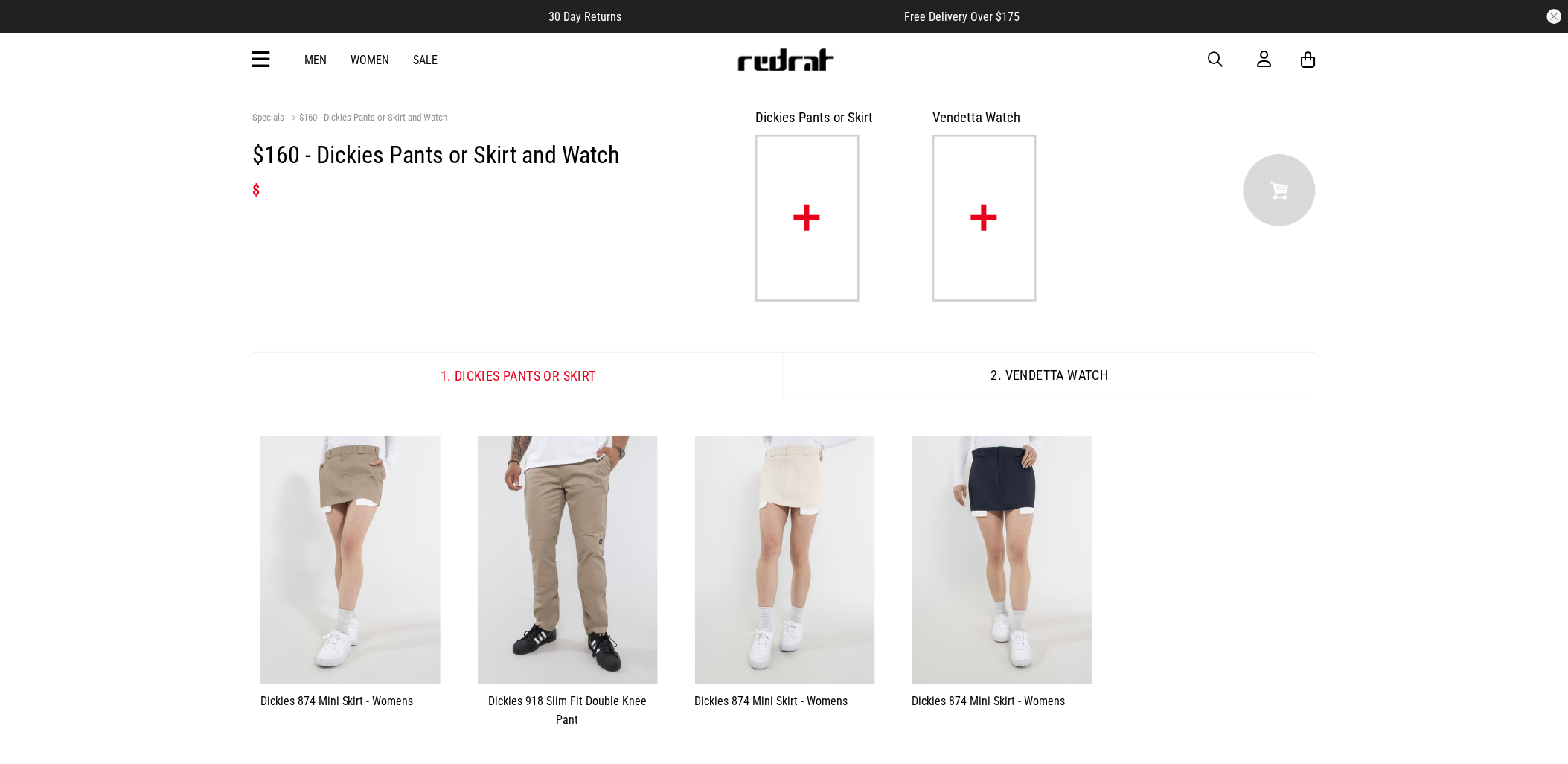
click at [971, 201] on img at bounding box center [984, 218] width 104 height 167
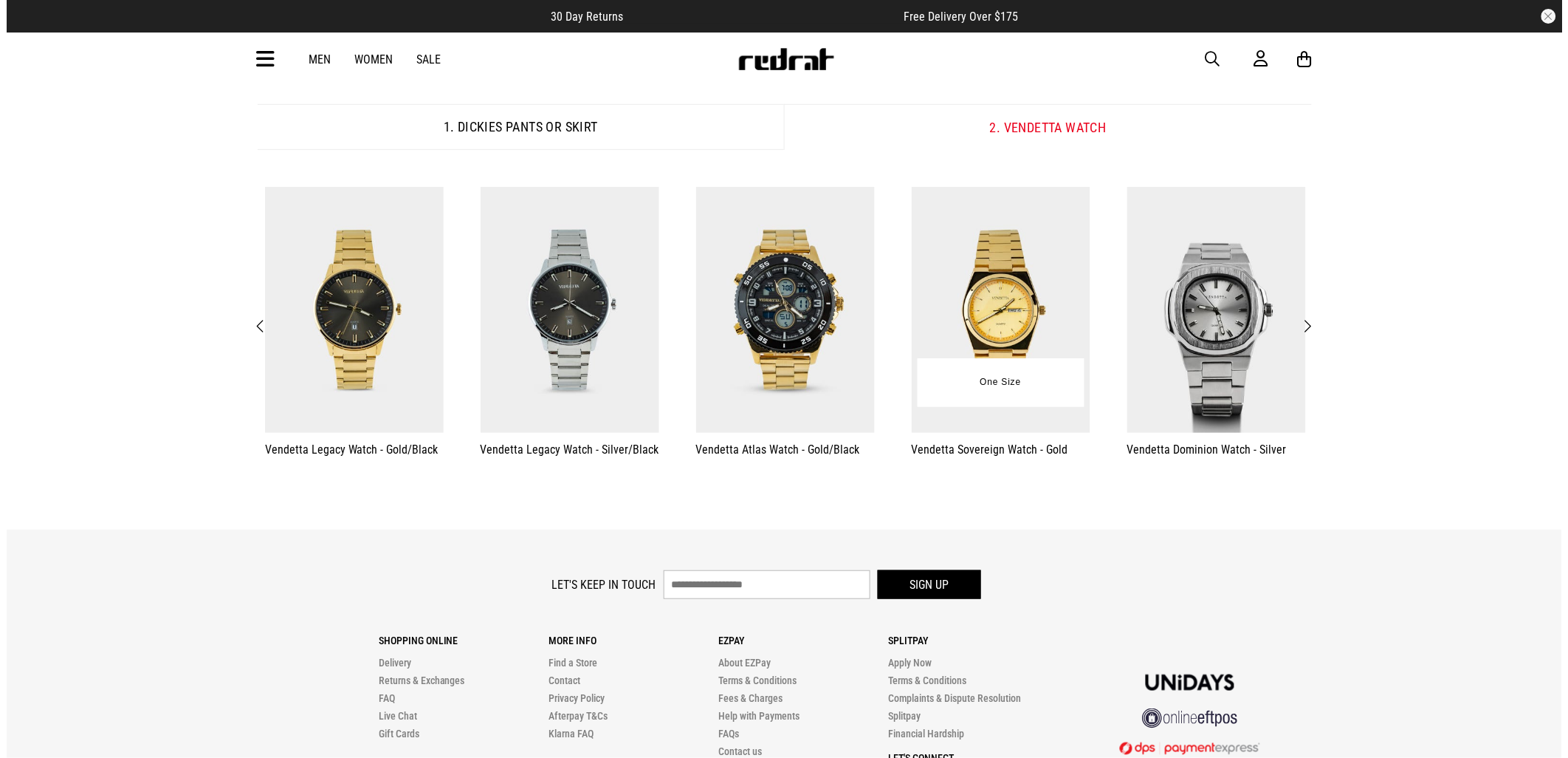
scroll to position [246, 0]
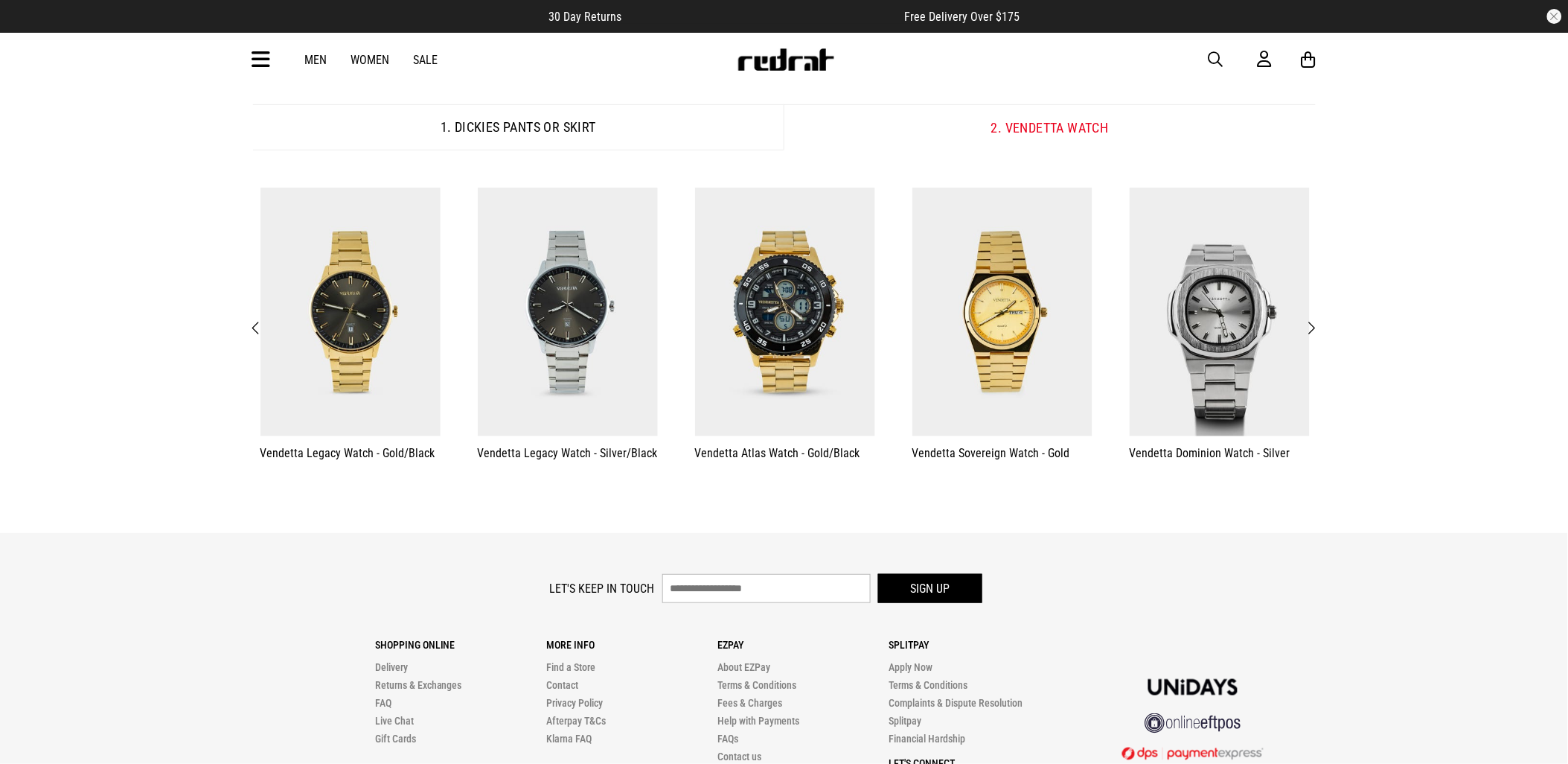
click at [1314, 327] on span "Next" at bounding box center [1311, 329] width 10 height 18
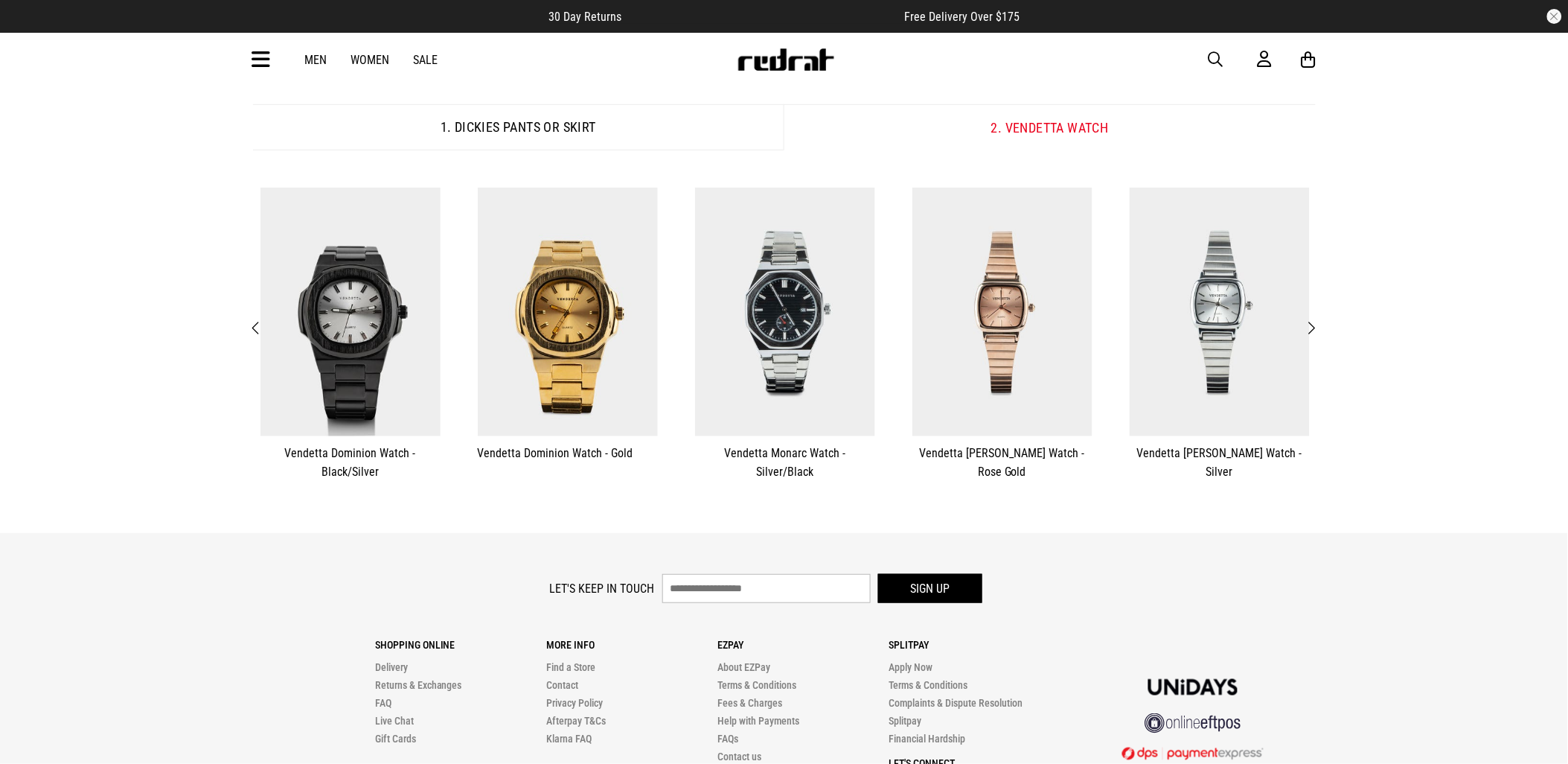
click at [1313, 327] on span "Next" at bounding box center [1311, 329] width 10 height 18
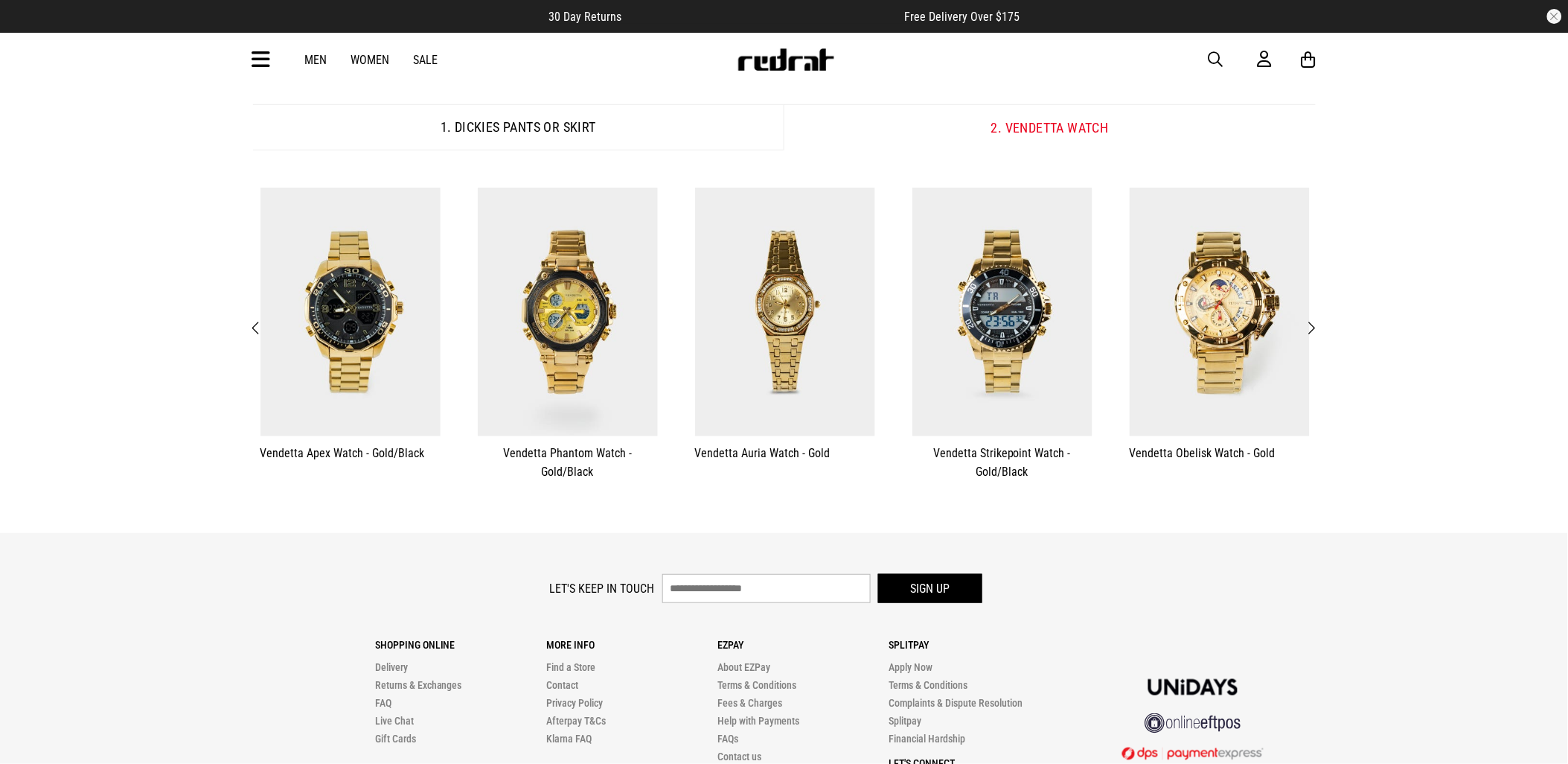
click at [1211, 61] on span "button" at bounding box center [1216, 60] width 15 height 18
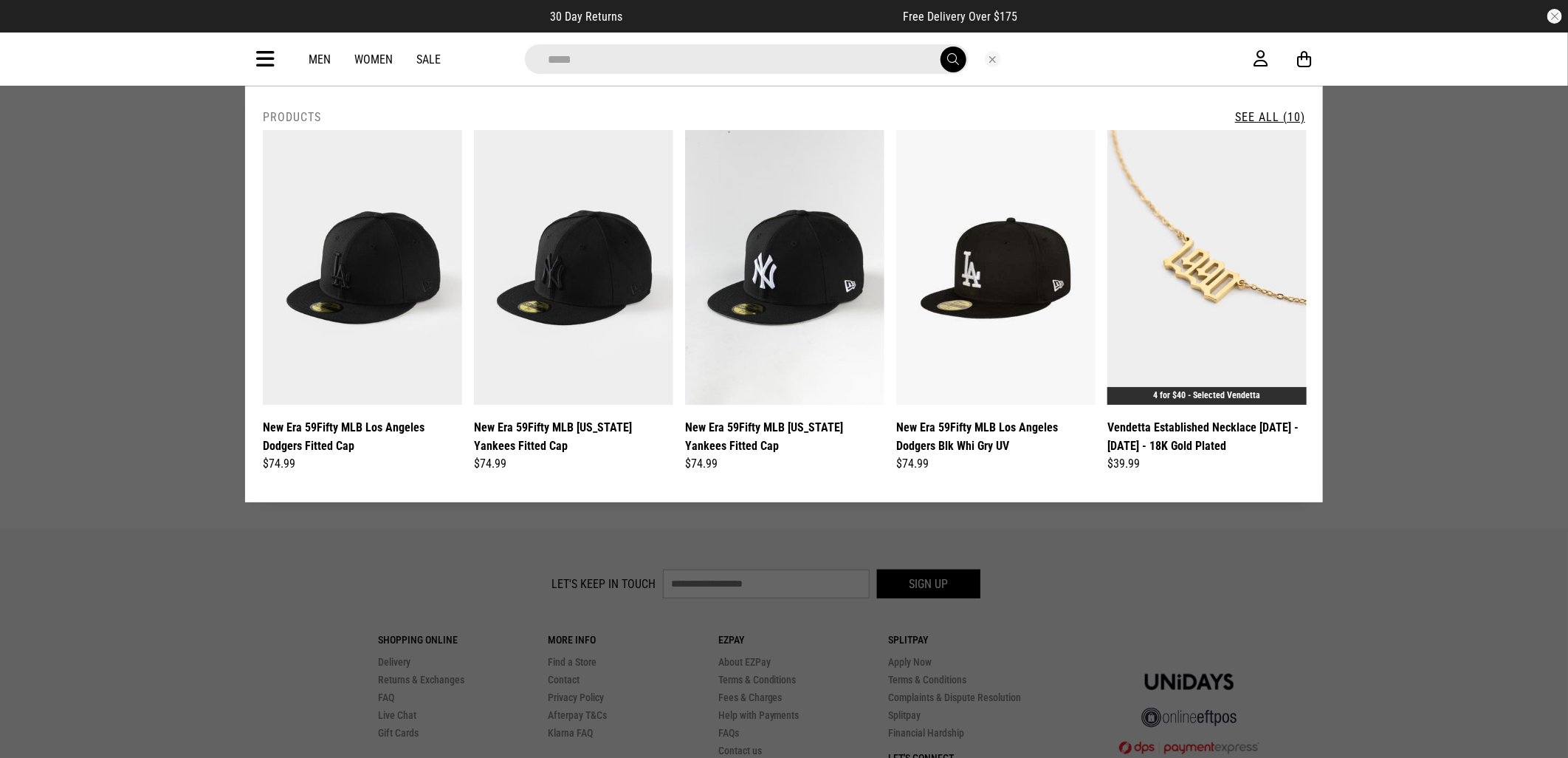
type input "*****"
click at [941, 46] on button "submit" at bounding box center [953, 59] width 25 height 25
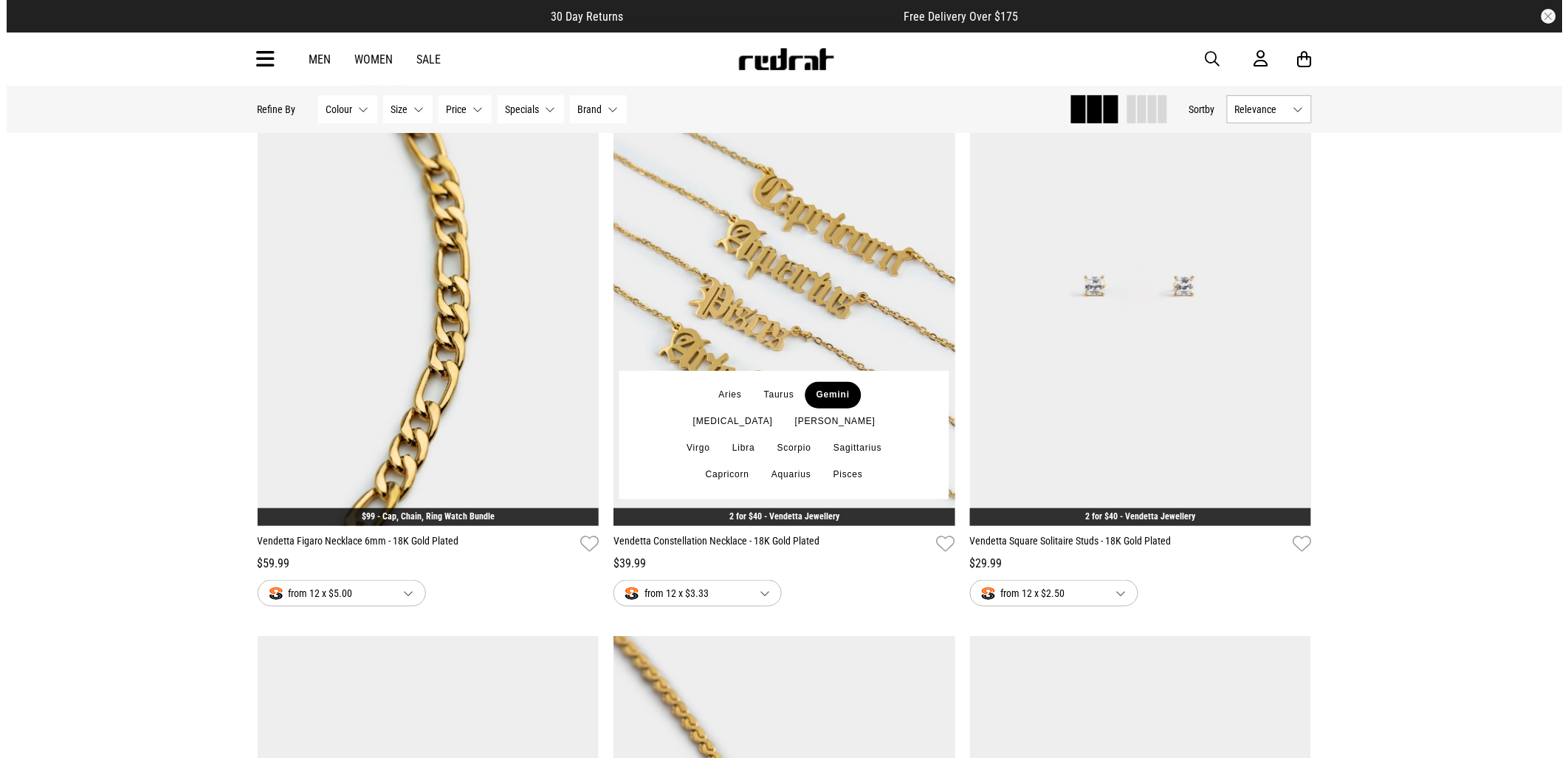
scroll to position [164, 0]
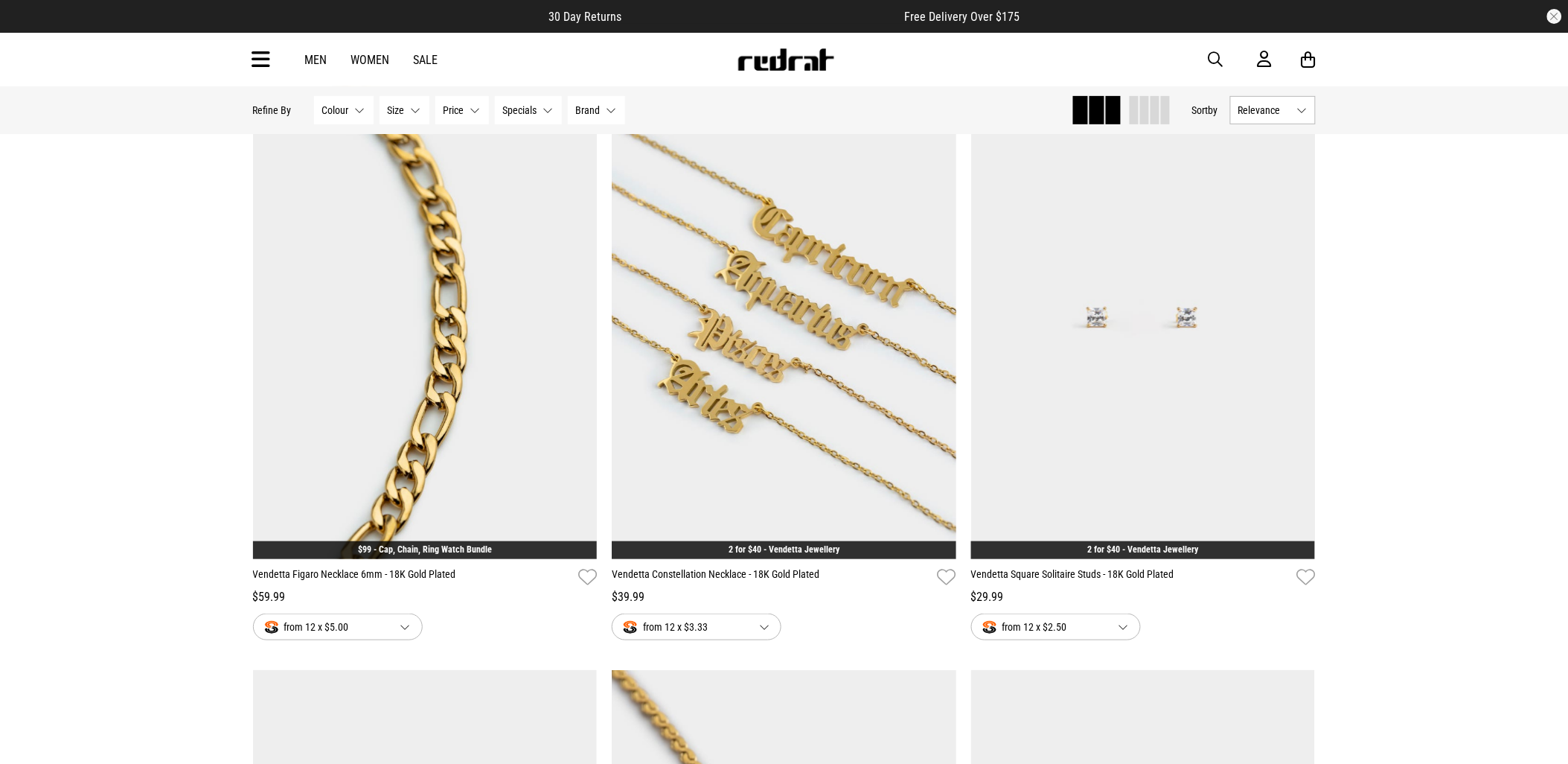
drag, startPoint x: 1205, startPoint y: 55, endPoint x: 1230, endPoint y: 63, distance: 26.2
click at [1209, 58] on div "Men Women Sale Sign in New Back Footwear Back Mens Back Womens Back Youth & Kid…" at bounding box center [784, 59] width 1086 height 54
click at [1208, 55] on span "button" at bounding box center [1216, 60] width 15 height 18
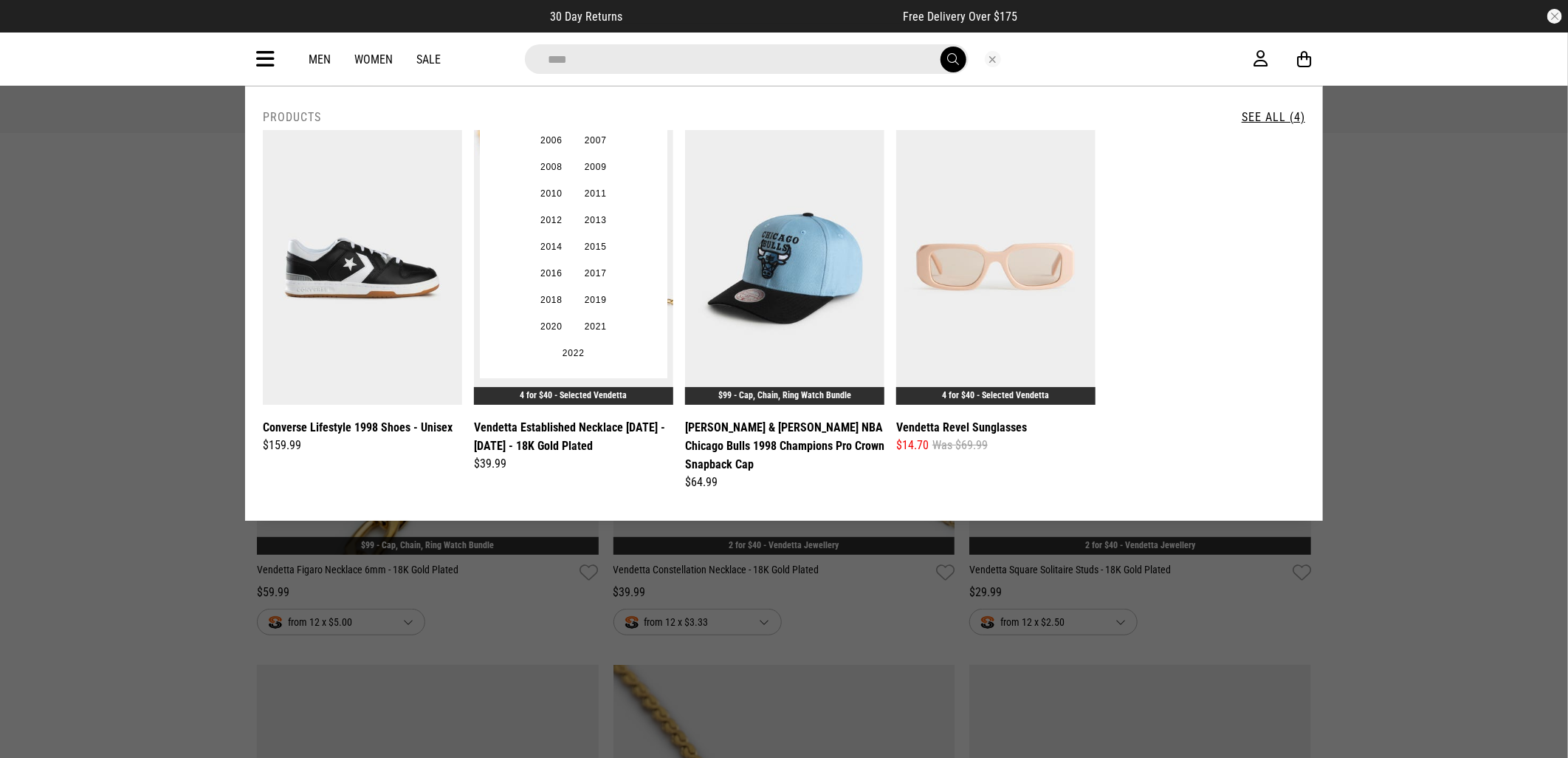
type input "****"
click at [640, 231] on div "1990 1991 1992 1993 1994 1995 1996 1997 1998 1999 2000 2001 2002 2003 2004 2005…" at bounding box center [573, 142] width 187 height 474
click at [600, 392] on link "4 for $40 - Selected Vendetta" at bounding box center [574, 395] width 107 height 10
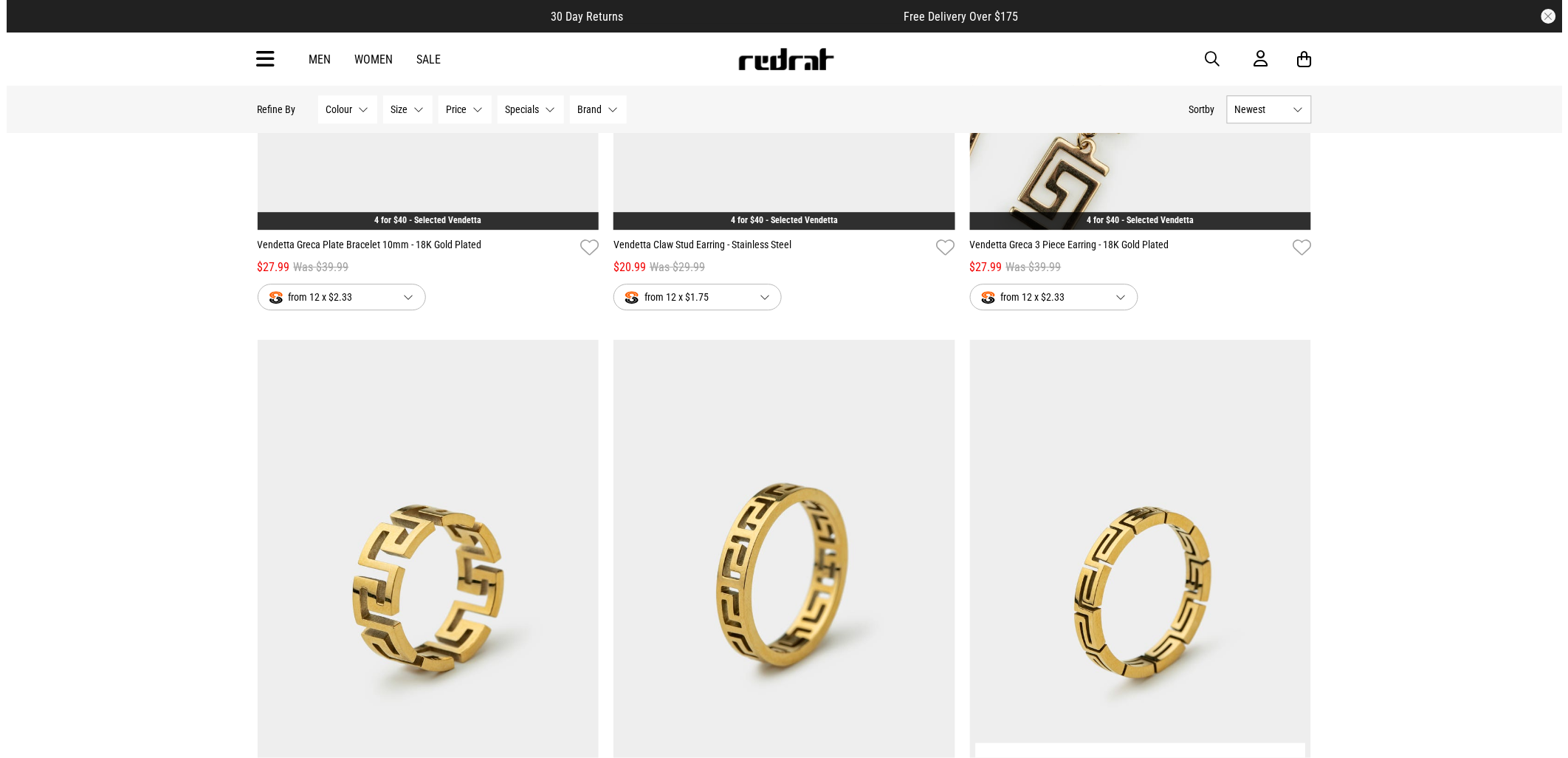
scroll to position [3447, 0]
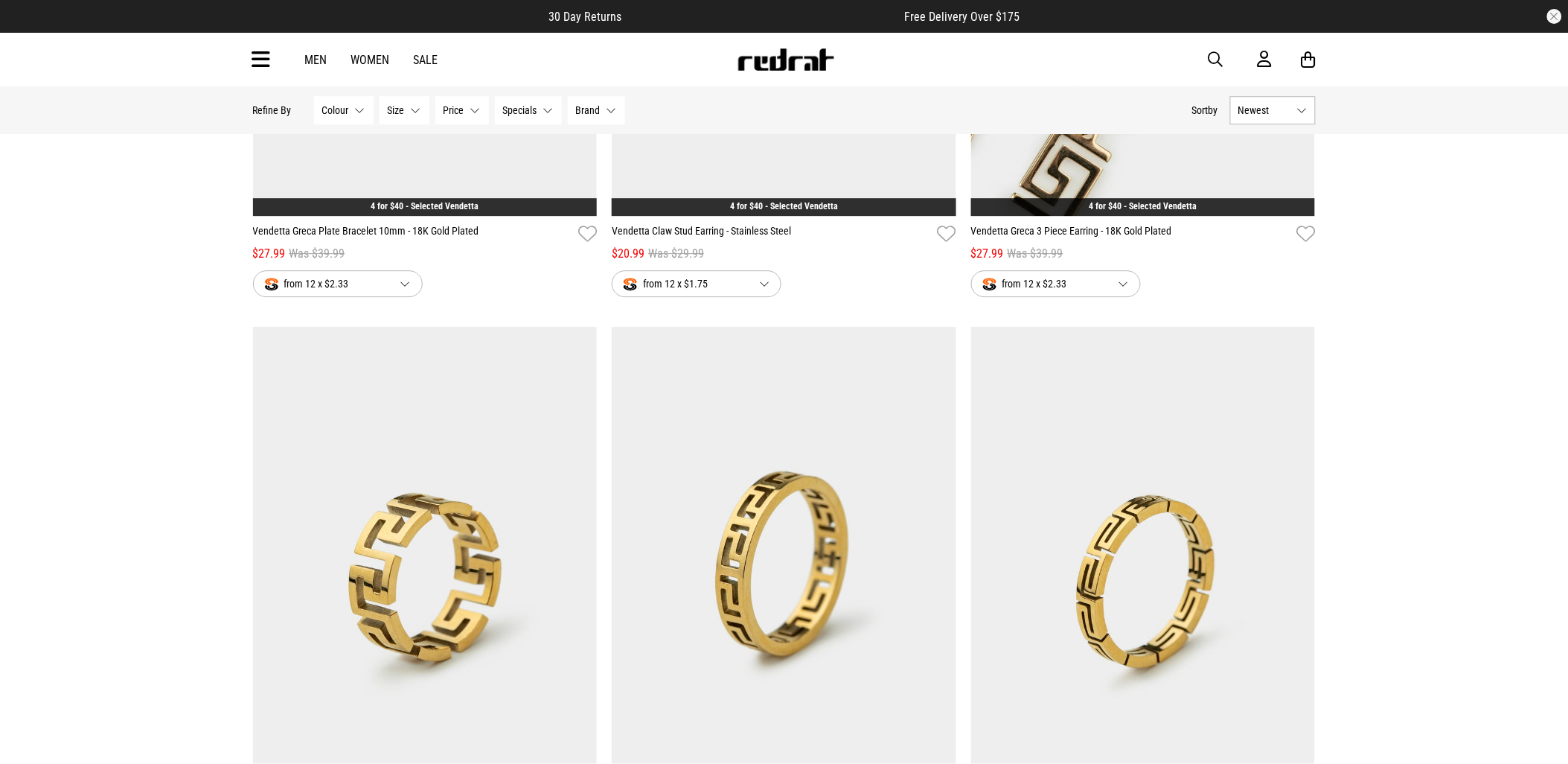
click at [255, 55] on icon at bounding box center [261, 60] width 19 height 25
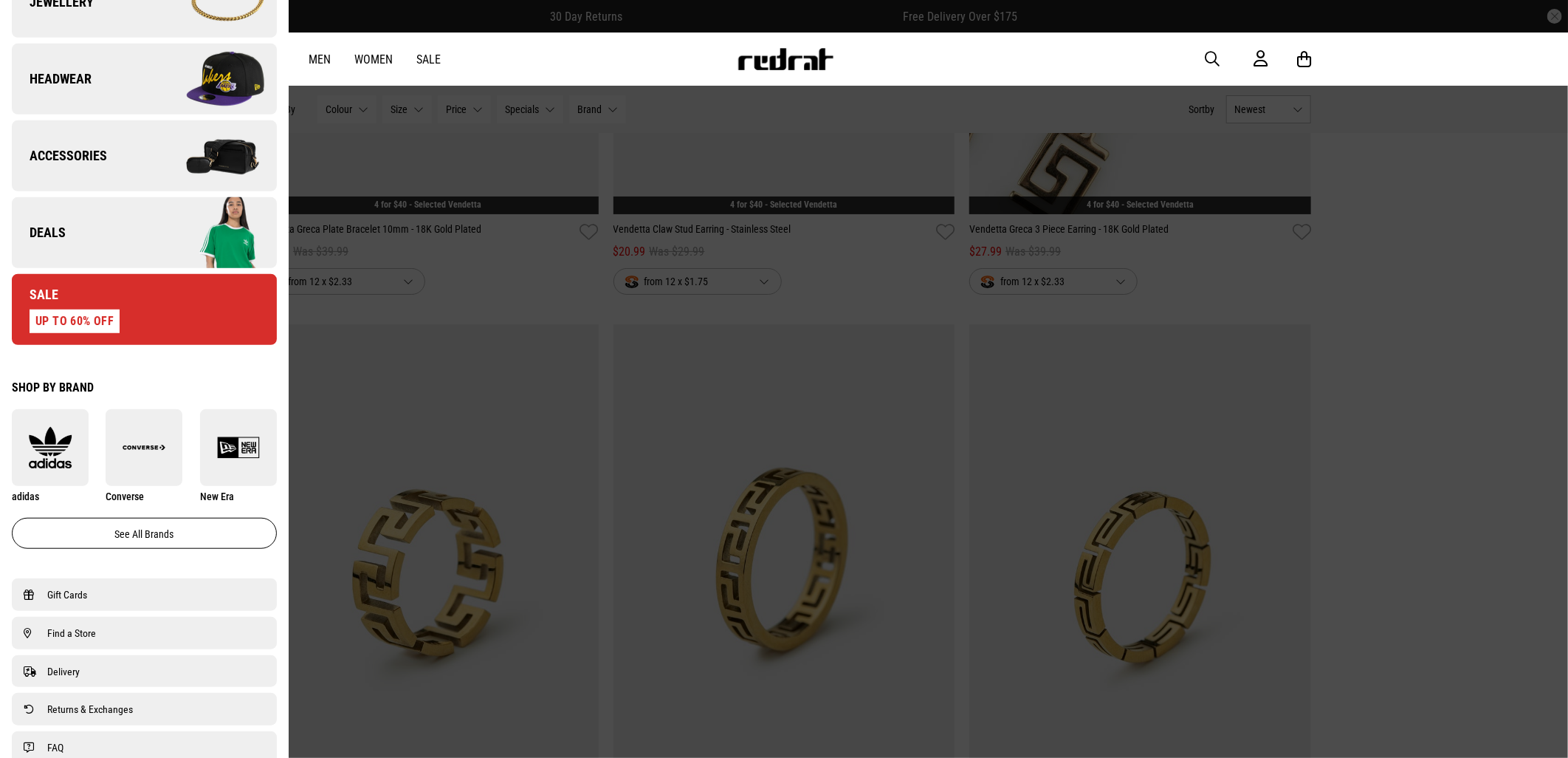
scroll to position [492, 0]
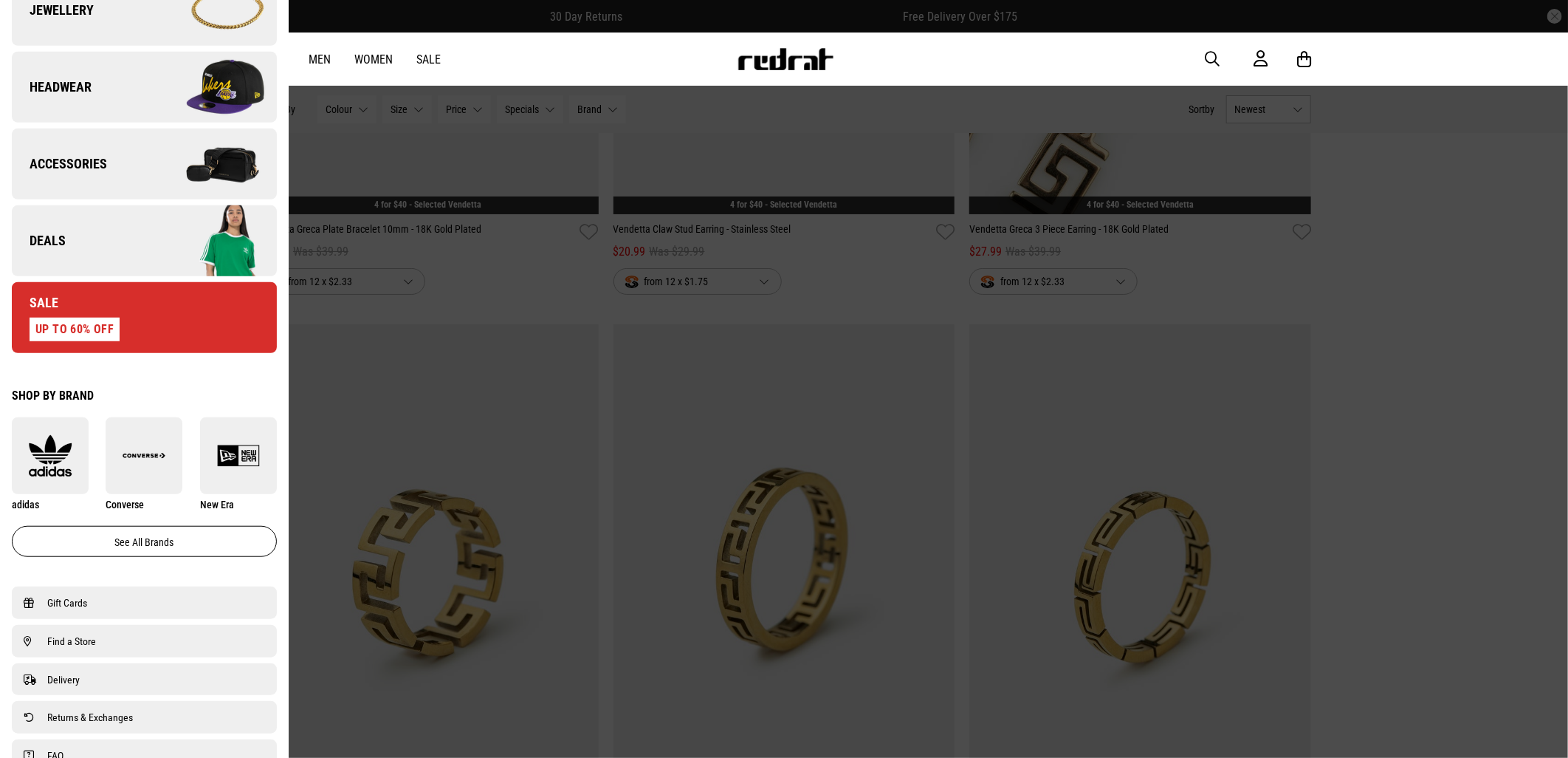
click at [124, 226] on link "Deals" at bounding box center [145, 241] width 265 height 71
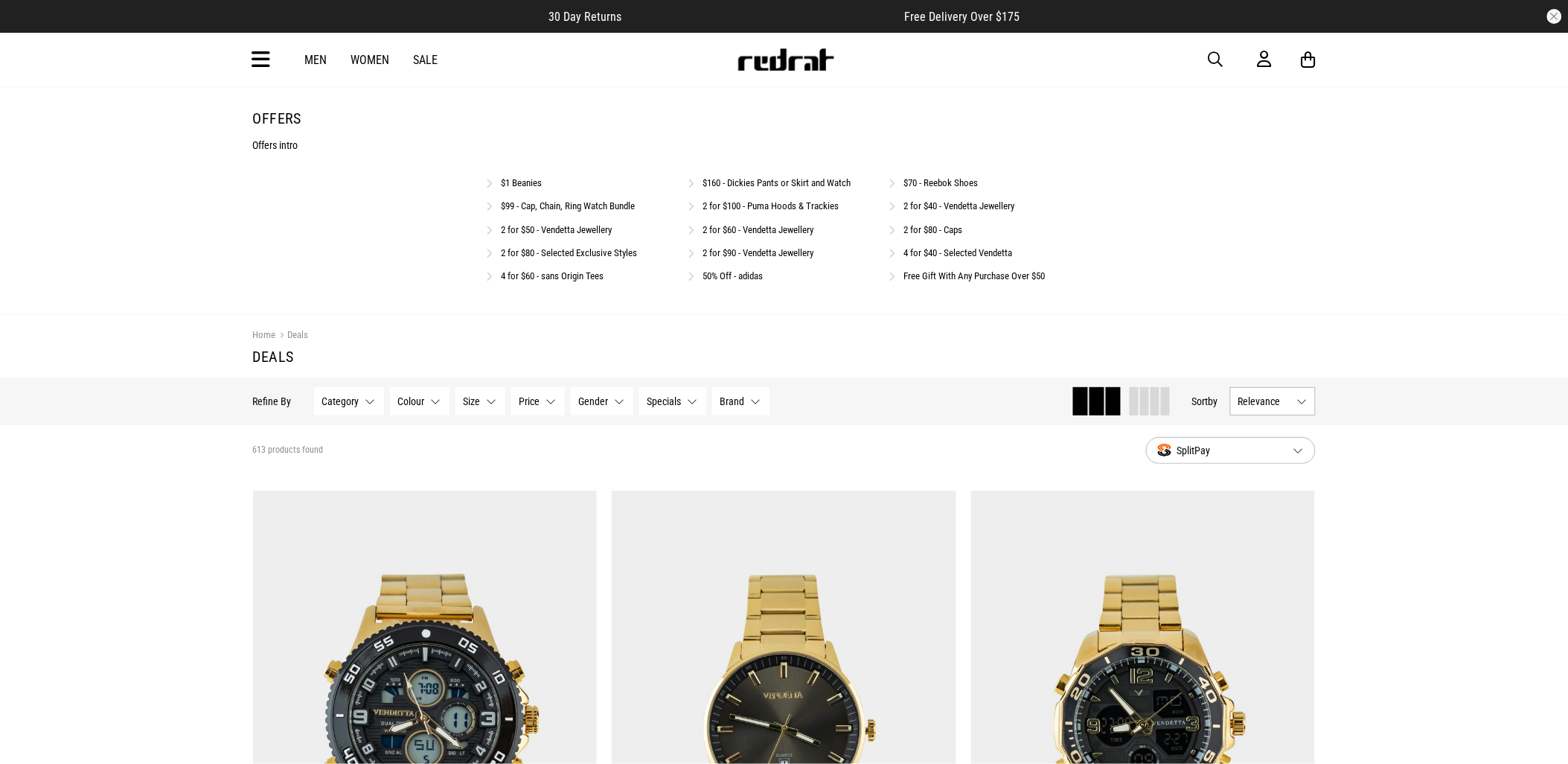
click at [924, 255] on link "4 for $40 - Selected Vendetta" at bounding box center [958, 252] width 109 height 11
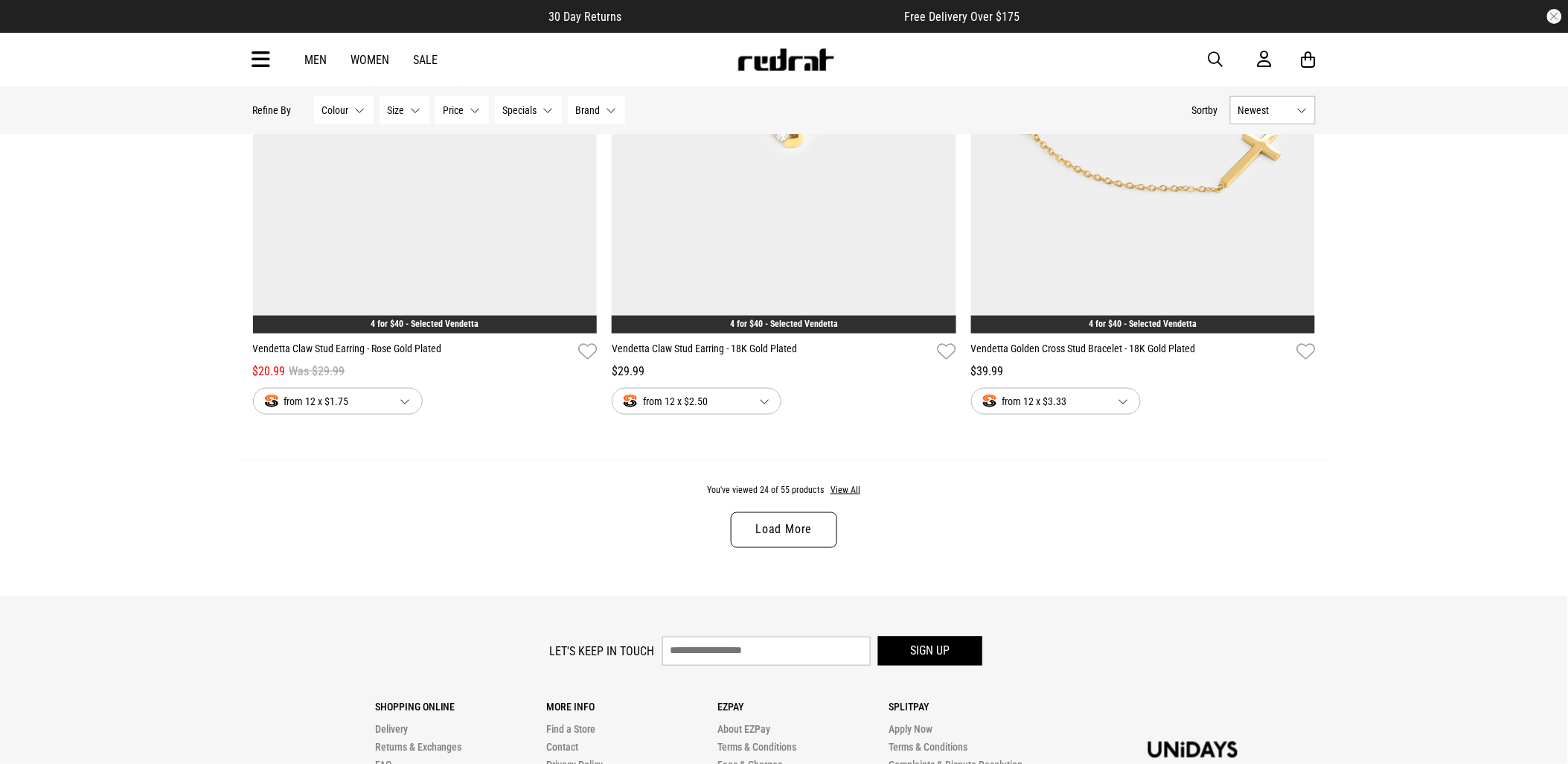
scroll to position [4632, 0]
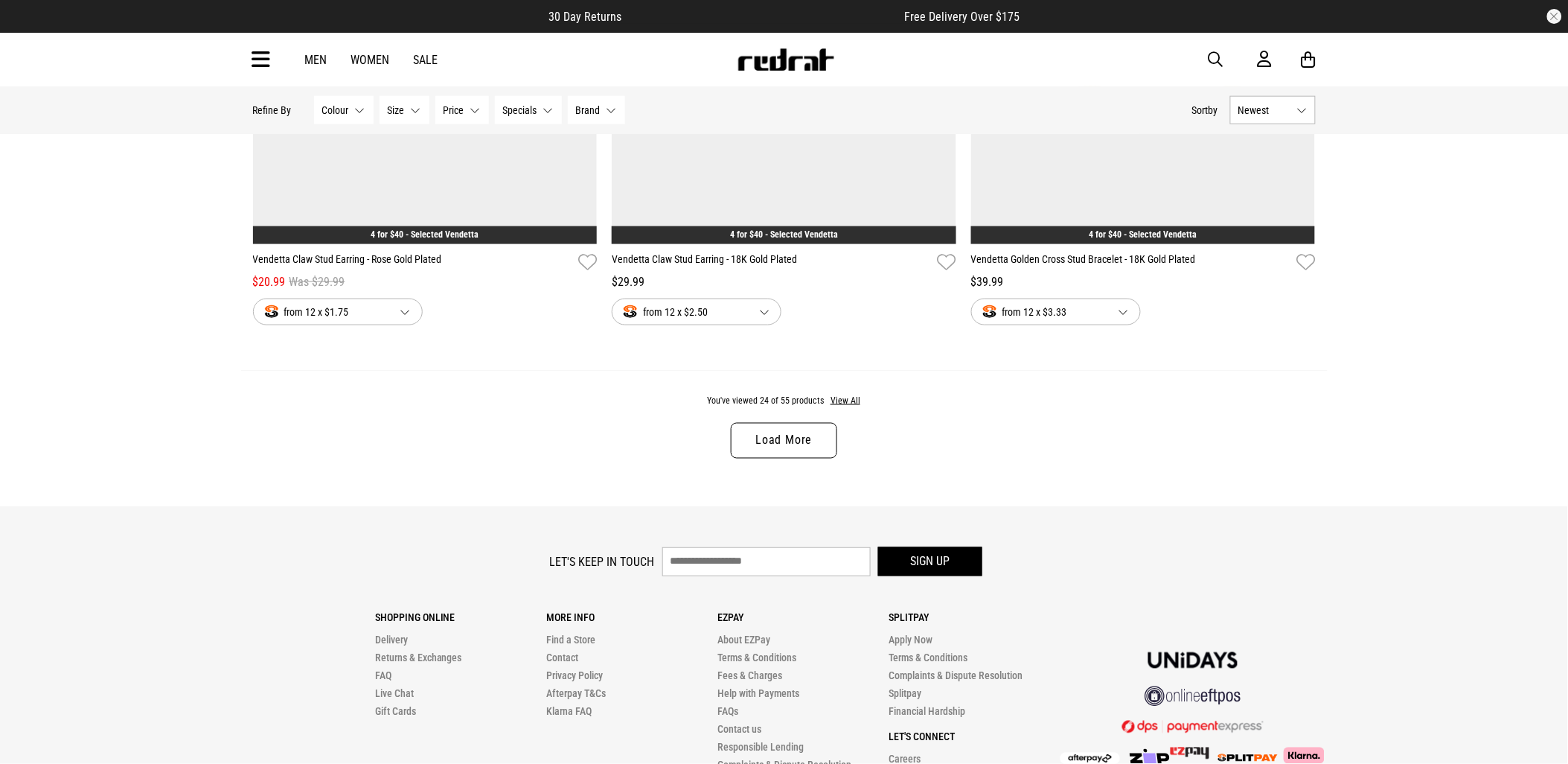
click at [808, 448] on link "Load More" at bounding box center [783, 441] width 106 height 36
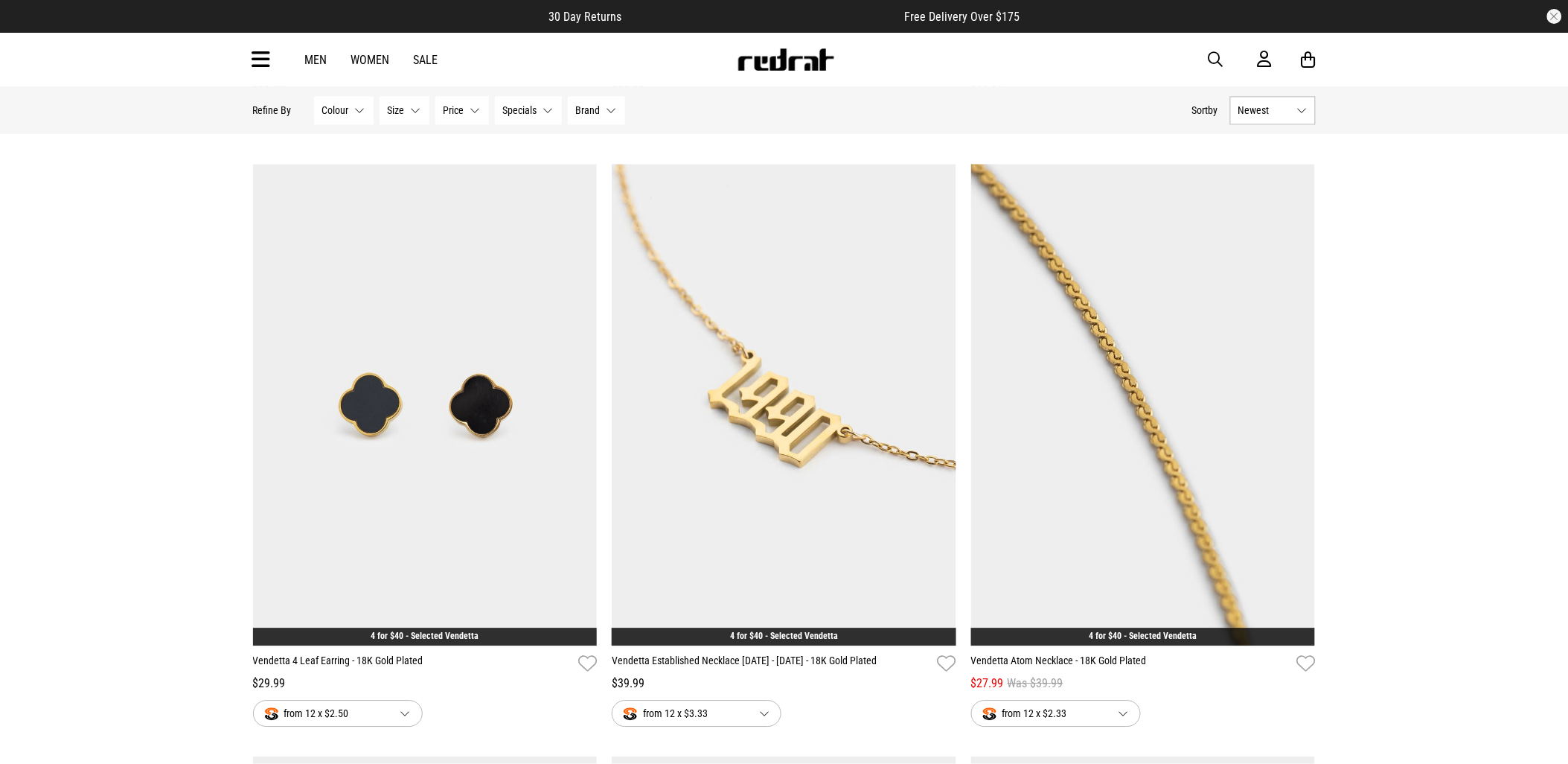
scroll to position [7361, 0]
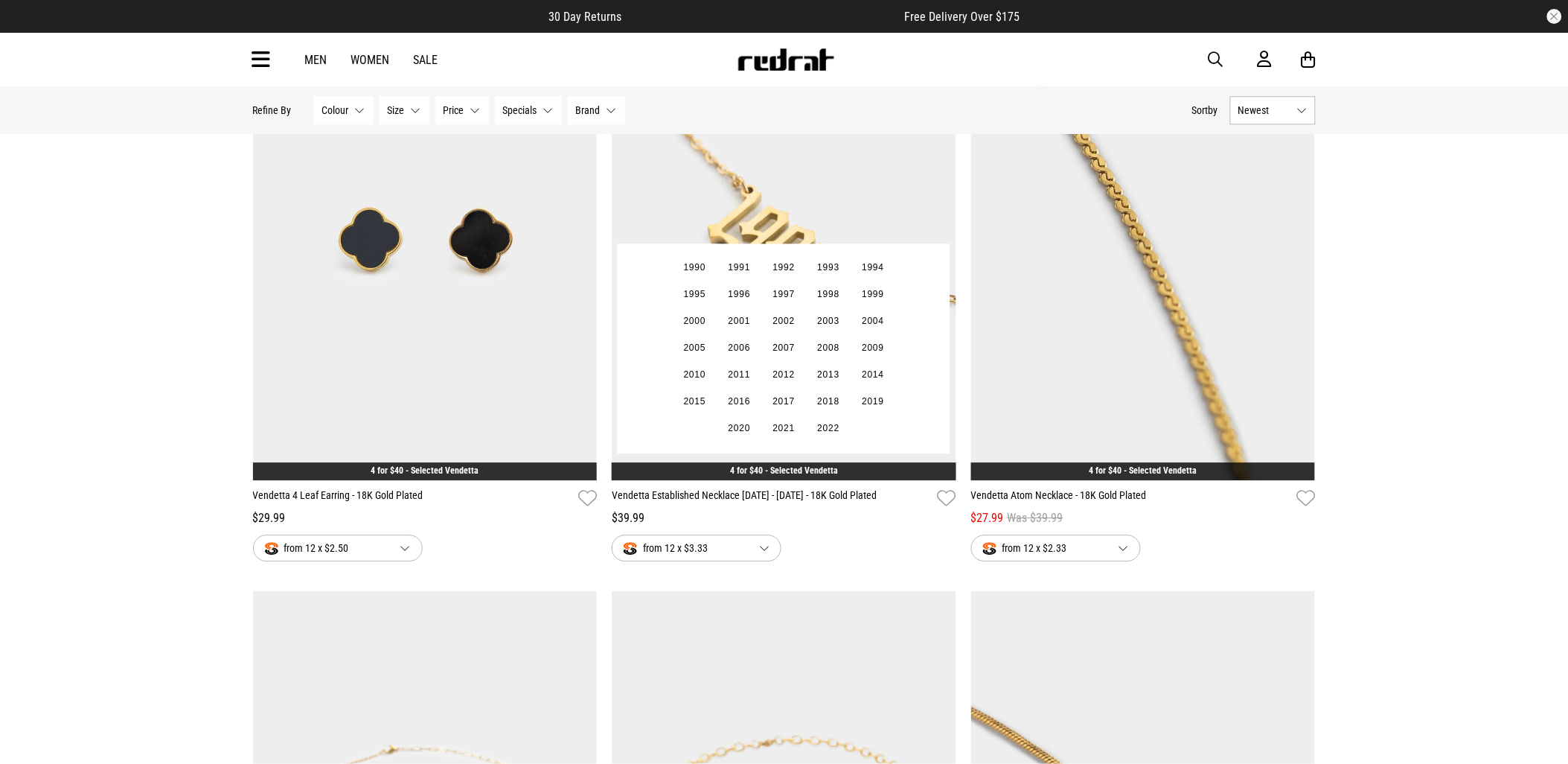
click at [842, 212] on img at bounding box center [784, 240] width 344 height 482
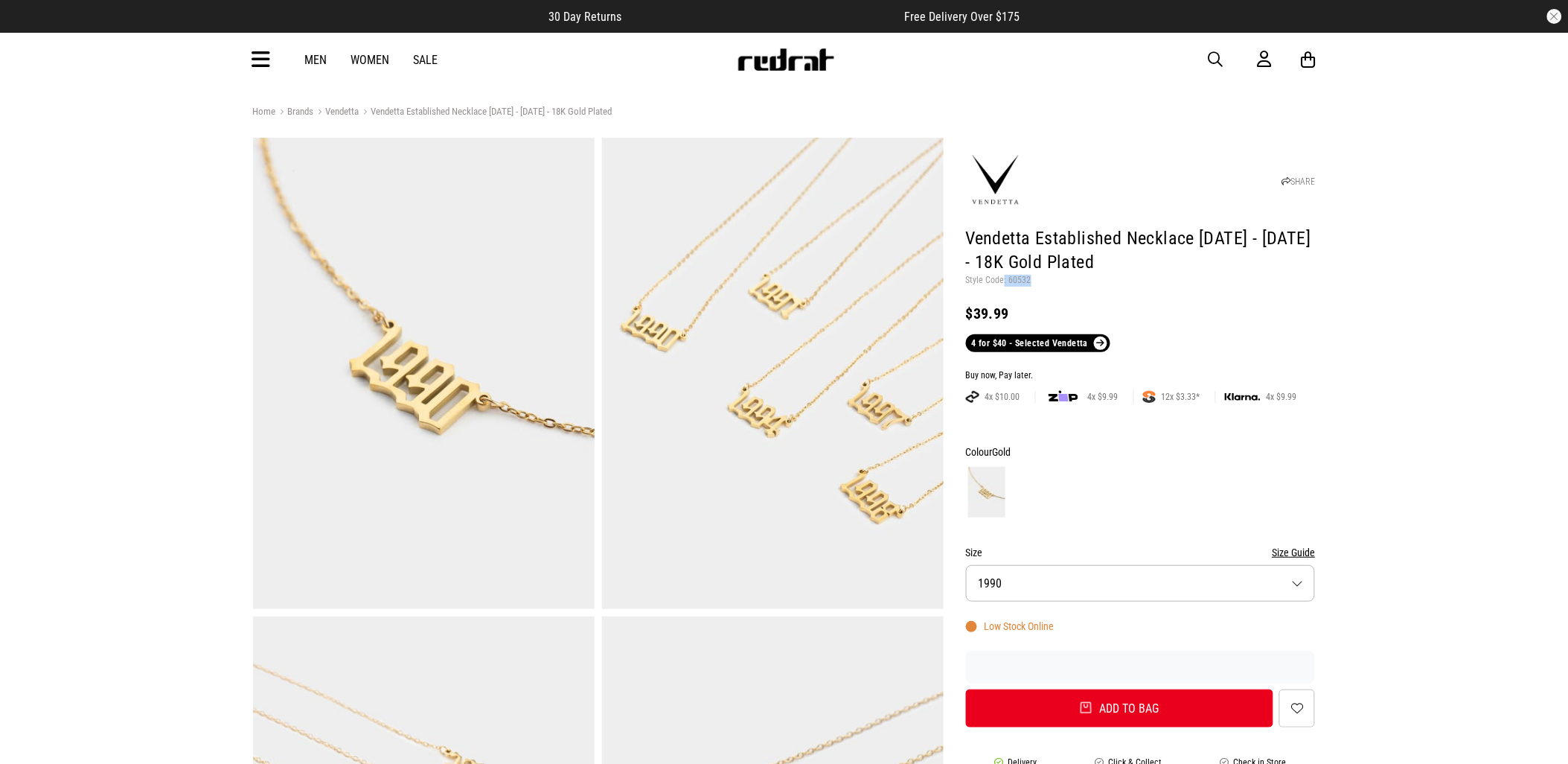
drag, startPoint x: 1027, startPoint y: 283, endPoint x: 1003, endPoint y: 283, distance: 24.0
click at [1003, 283] on p "Style Code: 60532" at bounding box center [1141, 281] width 350 height 12
drag, startPoint x: 1003, startPoint y: 283, endPoint x: 1013, endPoint y: 276, distance: 12.2
copy p ": 60532"
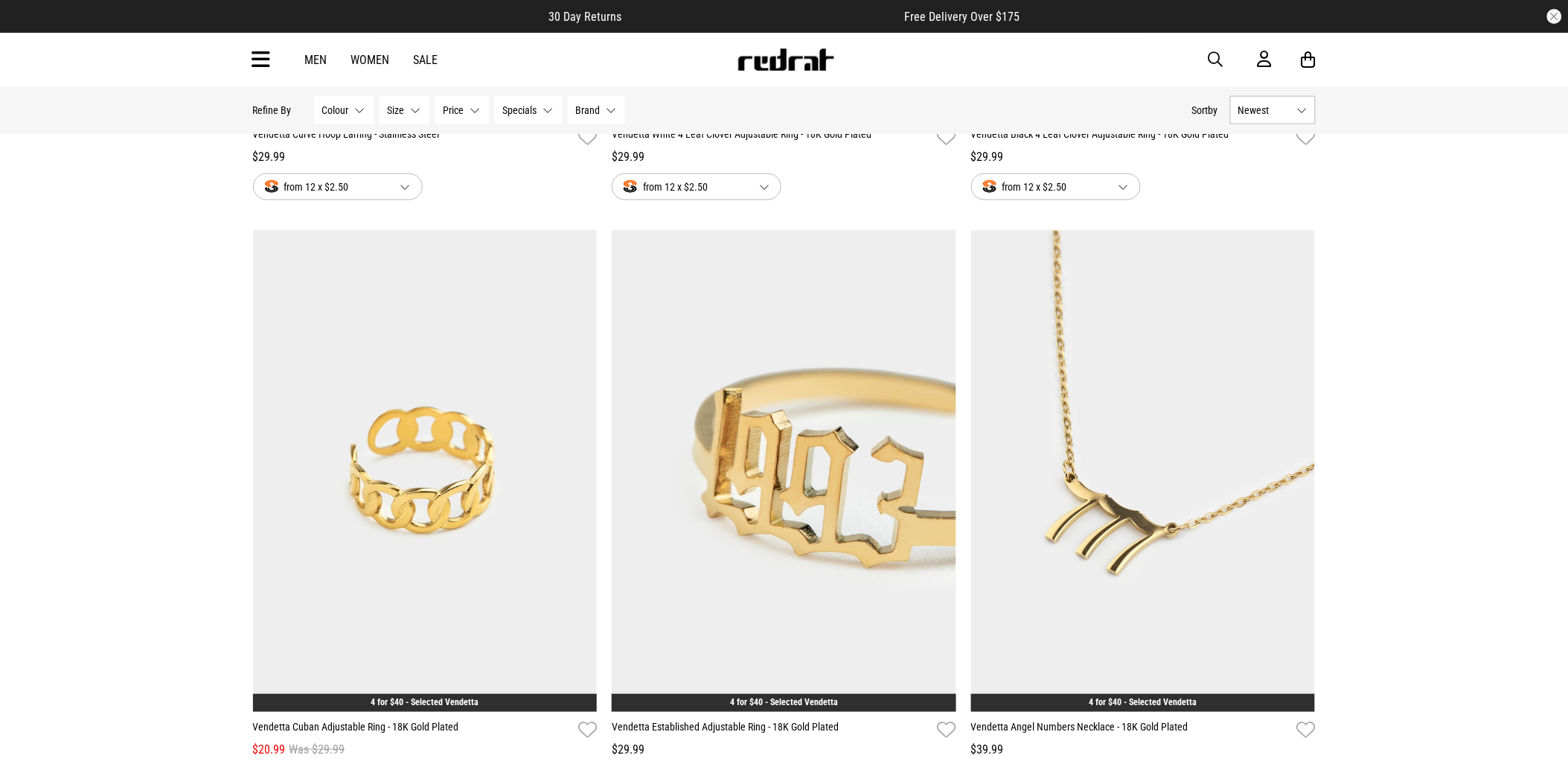
scroll to position [791, 0]
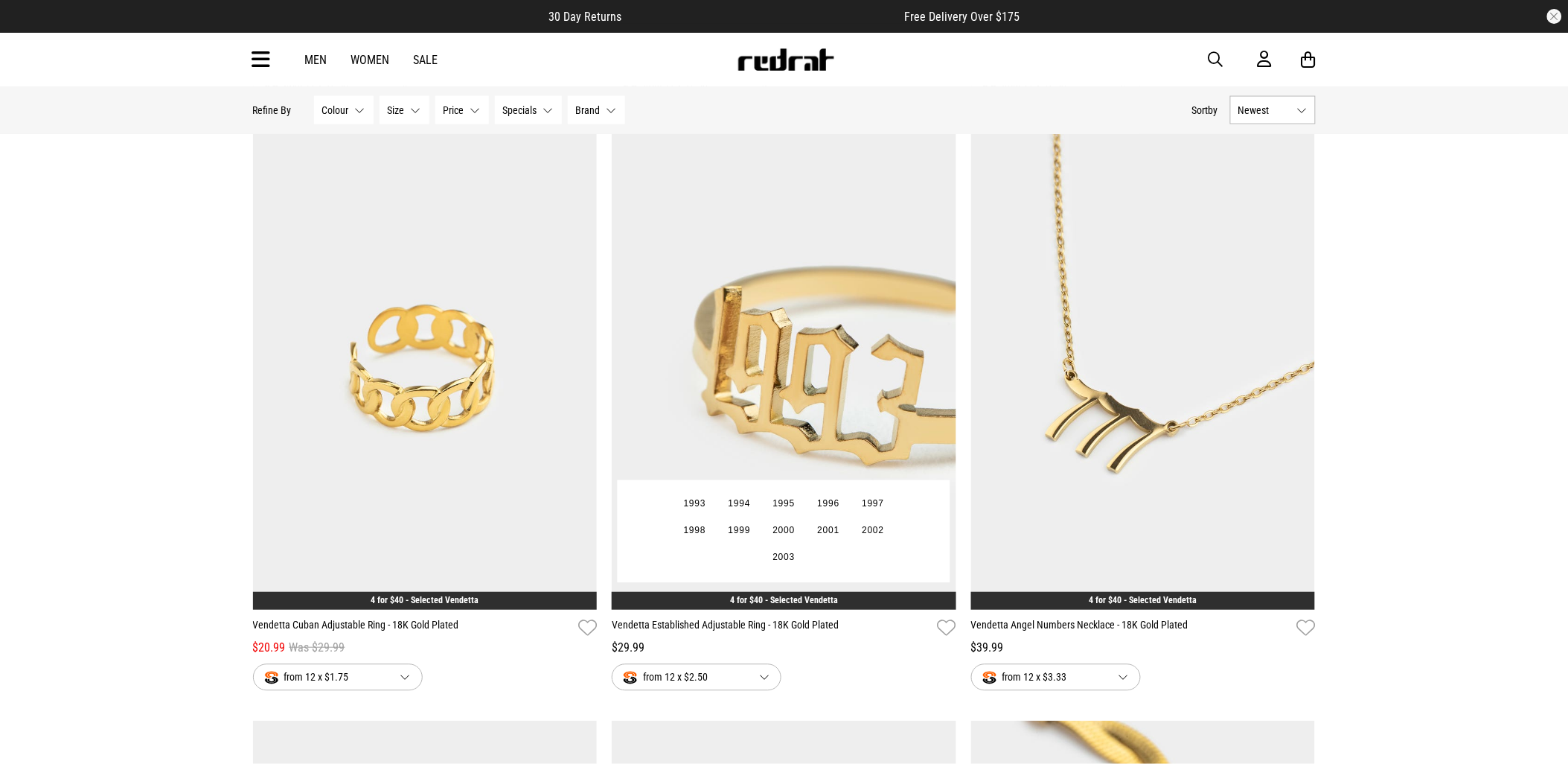
click at [852, 348] on img at bounding box center [784, 369] width 344 height 482
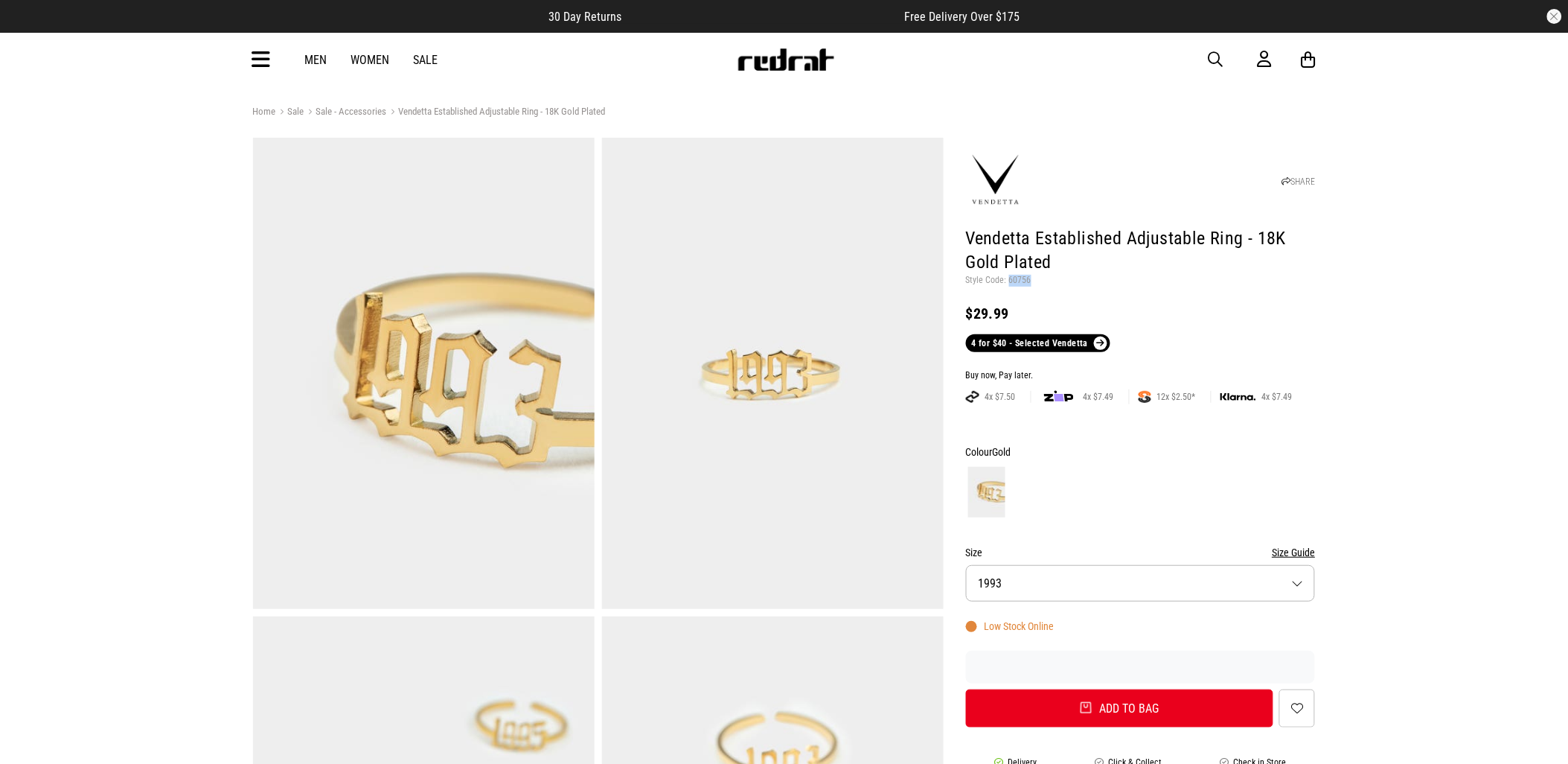
drag, startPoint x: 1030, startPoint y: 281, endPoint x: 1008, endPoint y: 281, distance: 22.0
click at [1008, 281] on p "Style Code: 60756" at bounding box center [1141, 281] width 350 height 12
drag, startPoint x: 1008, startPoint y: 281, endPoint x: 1021, endPoint y: 283, distance: 13.2
copy p "60756"
